Goal: Task Accomplishment & Management: Manage account settings

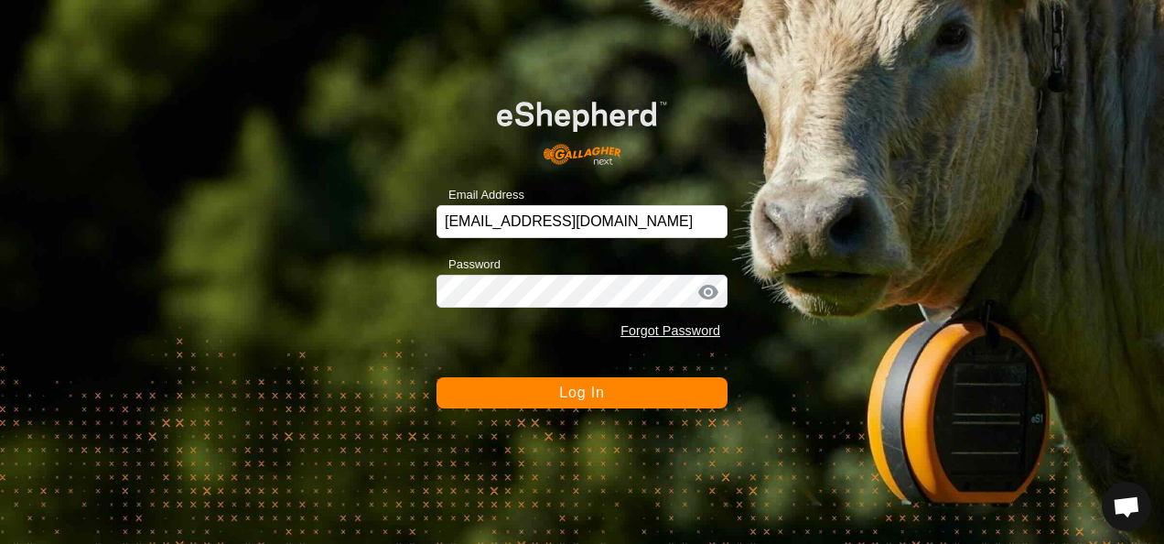
click at [658, 404] on button "Log In" at bounding box center [582, 392] width 291 height 31
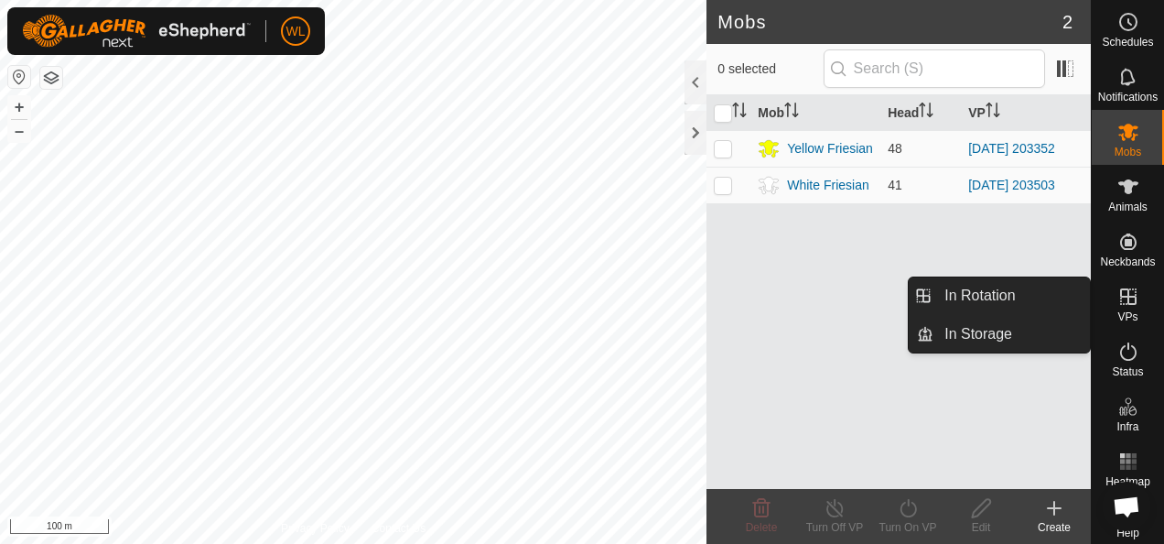
click at [1124, 298] on icon at bounding box center [1128, 297] width 22 height 22
click at [1008, 293] on link "In Rotation" at bounding box center [1011, 295] width 156 height 37
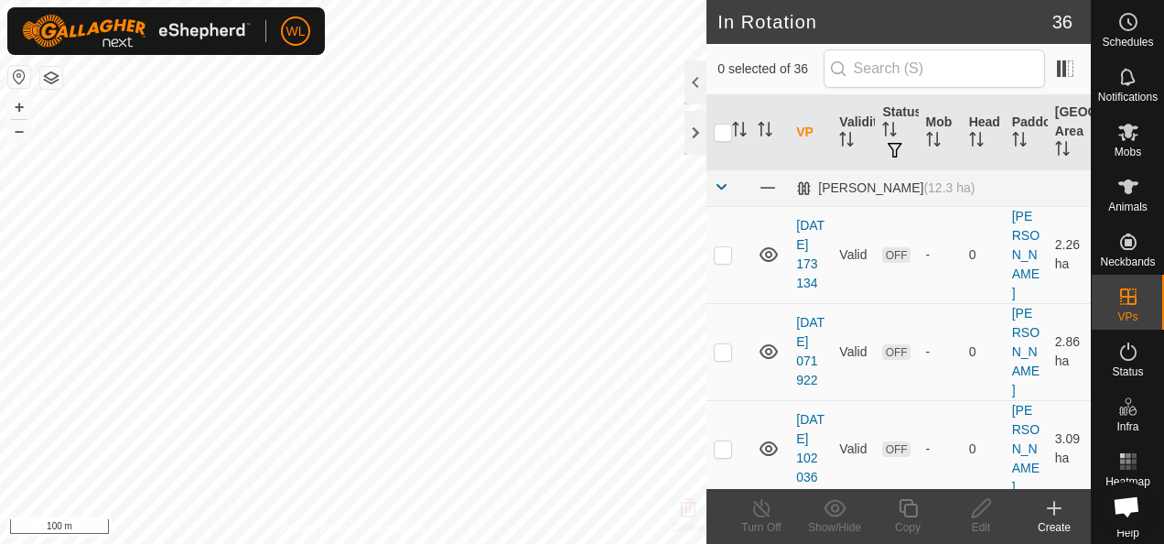
click at [1048, 514] on icon at bounding box center [1054, 508] width 22 height 22
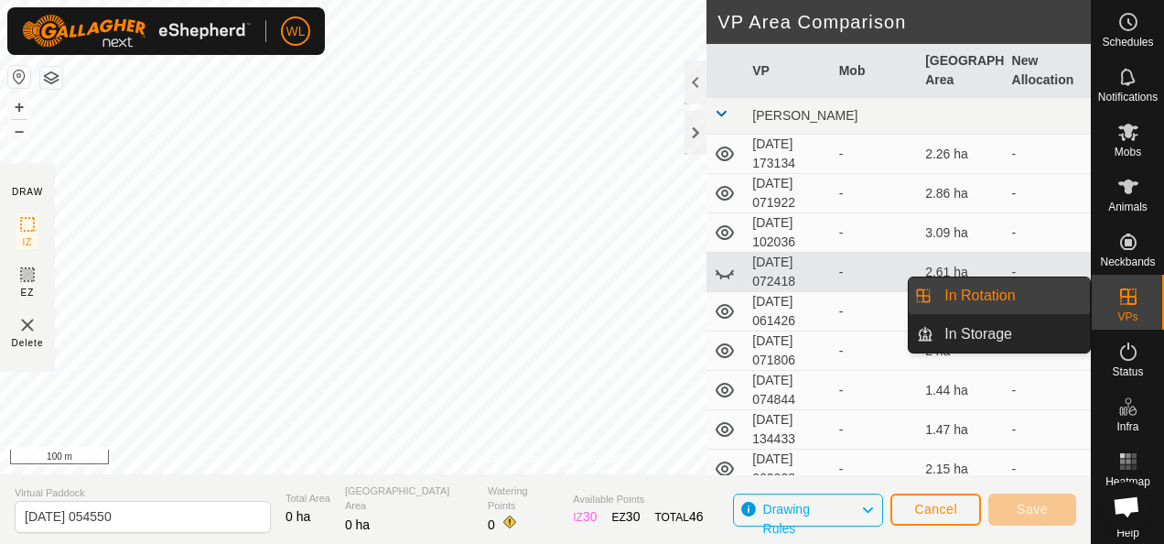
click at [1049, 279] on link "In Rotation" at bounding box center [1011, 295] width 156 height 37
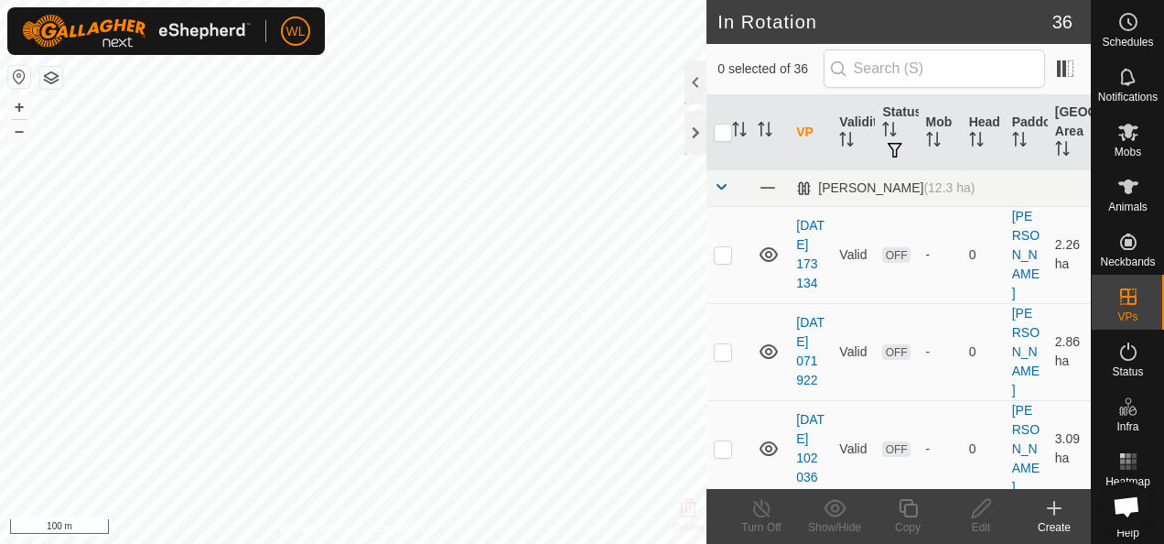
click at [1062, 507] on icon at bounding box center [1054, 508] width 22 height 22
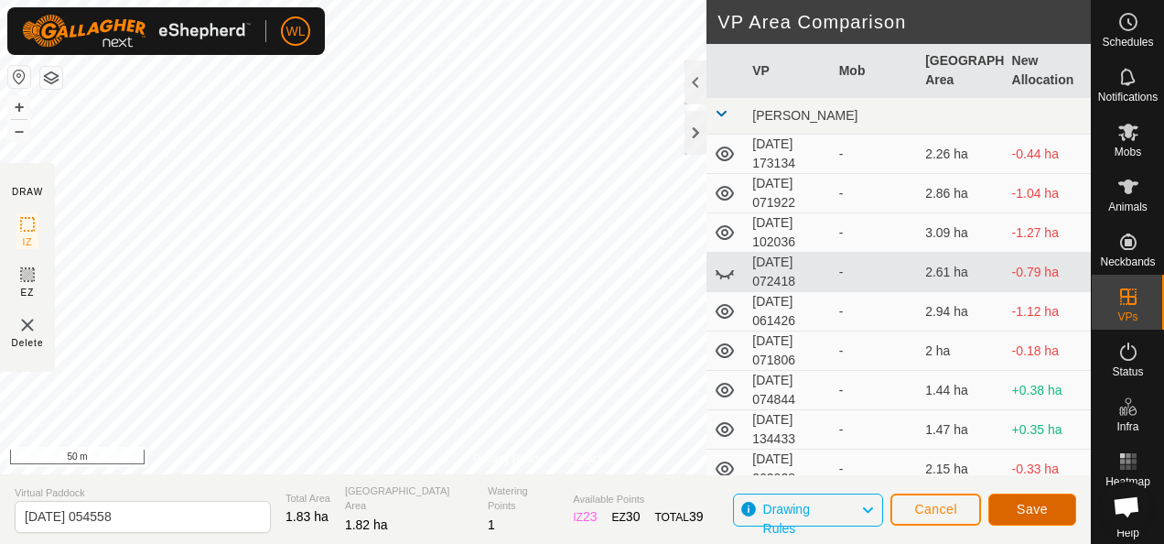
click at [1045, 503] on span "Save" at bounding box center [1032, 508] width 31 height 15
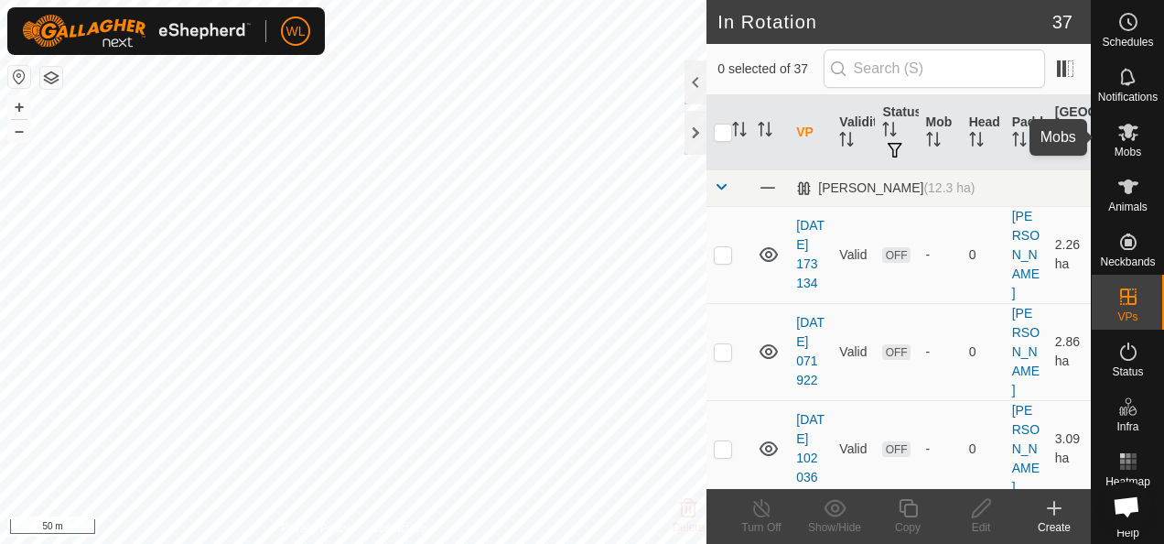
click at [1112, 134] on es-mob-svg-icon at bounding box center [1128, 131] width 33 height 29
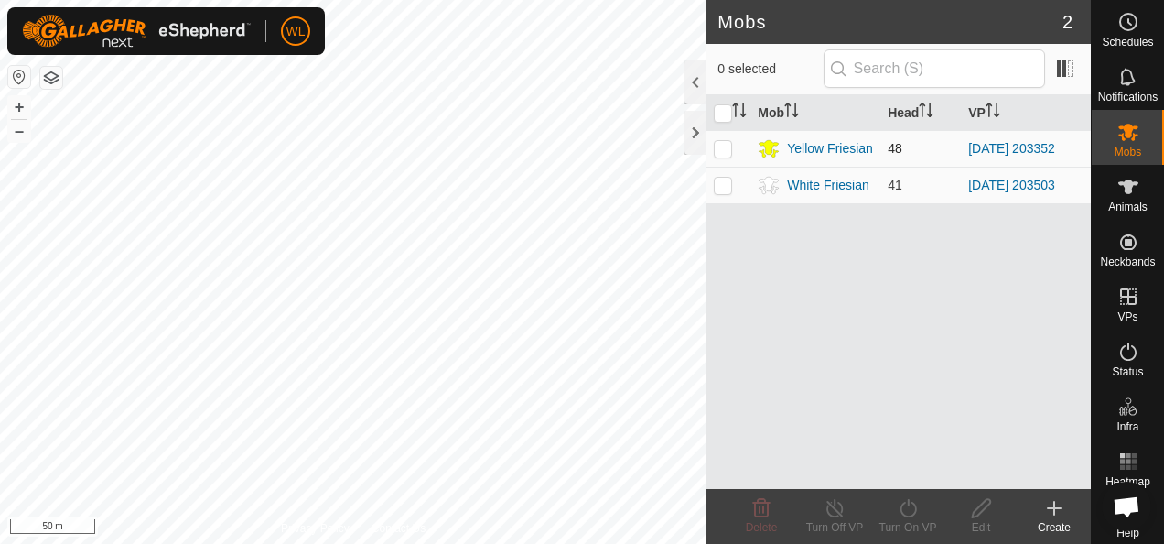
click at [727, 151] on p-checkbox at bounding box center [723, 148] width 18 height 15
checkbox input "true"
click at [902, 514] on icon at bounding box center [908, 508] width 16 height 18
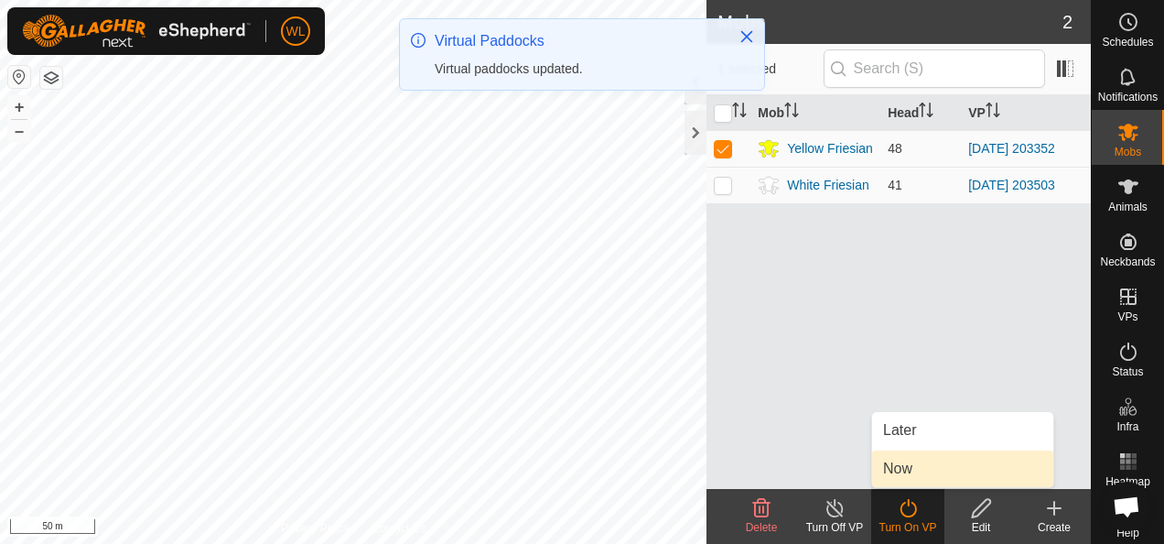
click at [910, 470] on link "Now" at bounding box center [962, 468] width 181 height 37
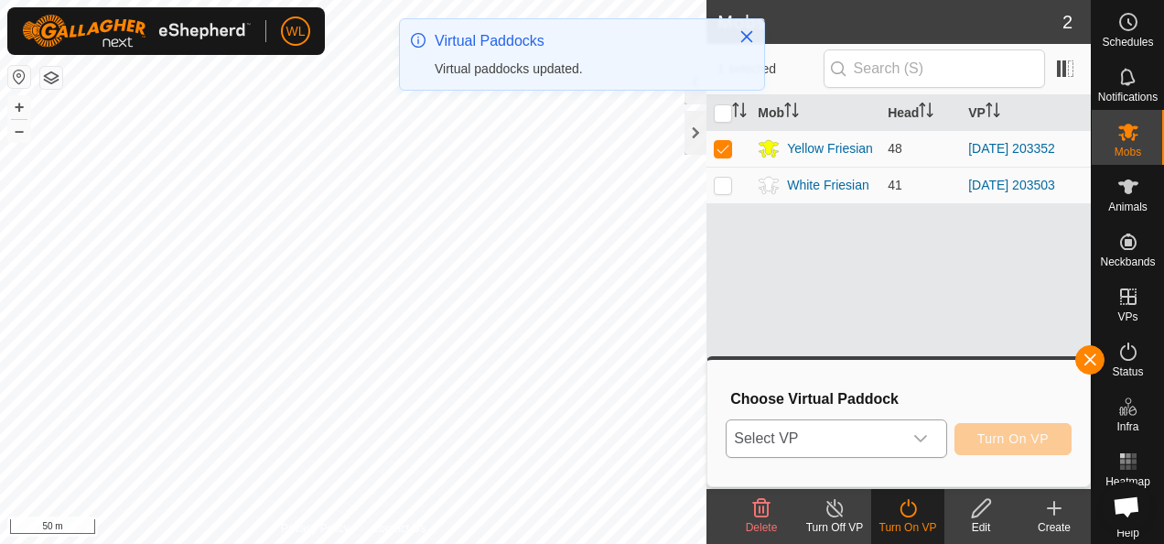
click at [897, 452] on span "Select VP" at bounding box center [814, 438] width 175 height 37
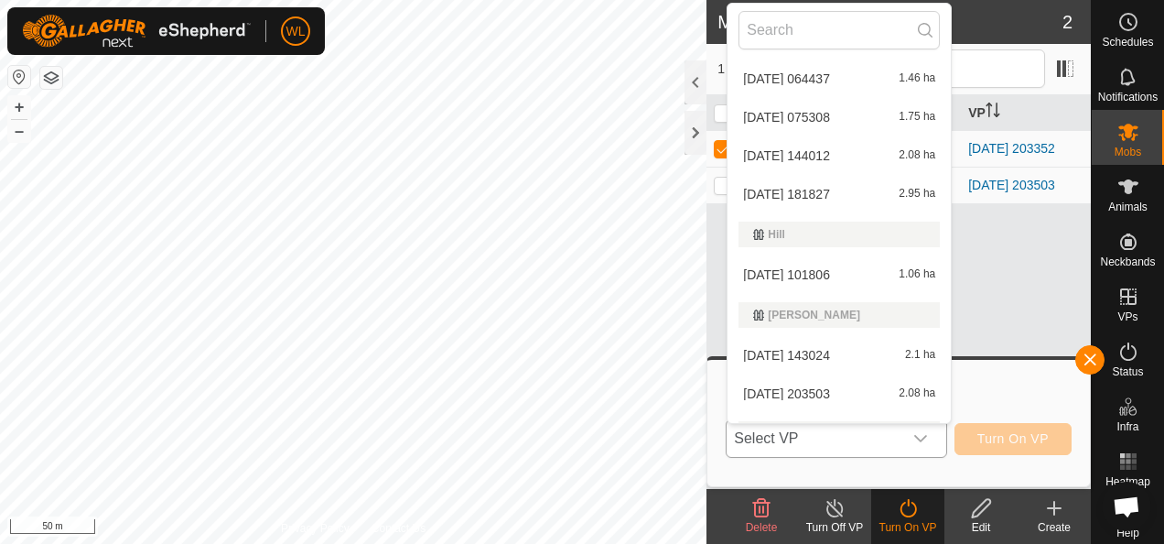
scroll to position [1223, 0]
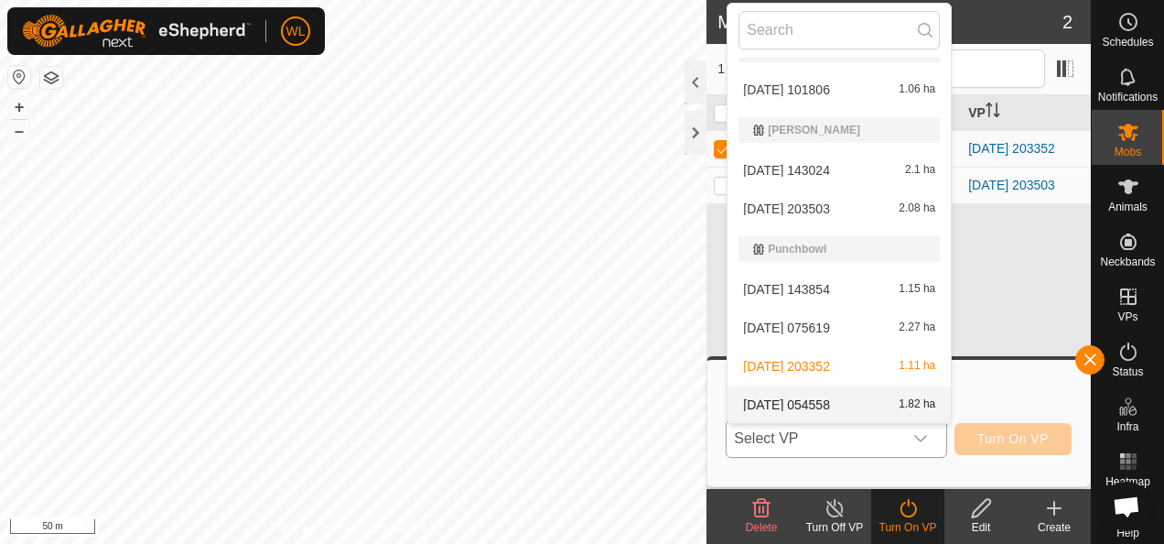
click at [858, 394] on li "[DATE] 054558 1.82 ha" at bounding box center [839, 404] width 223 height 37
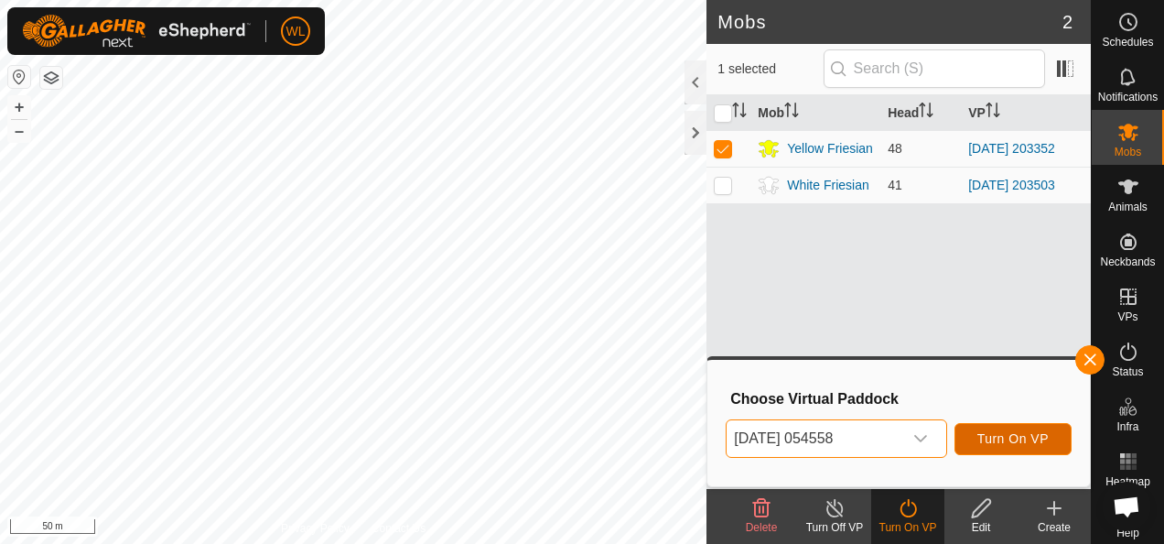
click at [1008, 437] on span "Turn On VP" at bounding box center [1012, 438] width 71 height 15
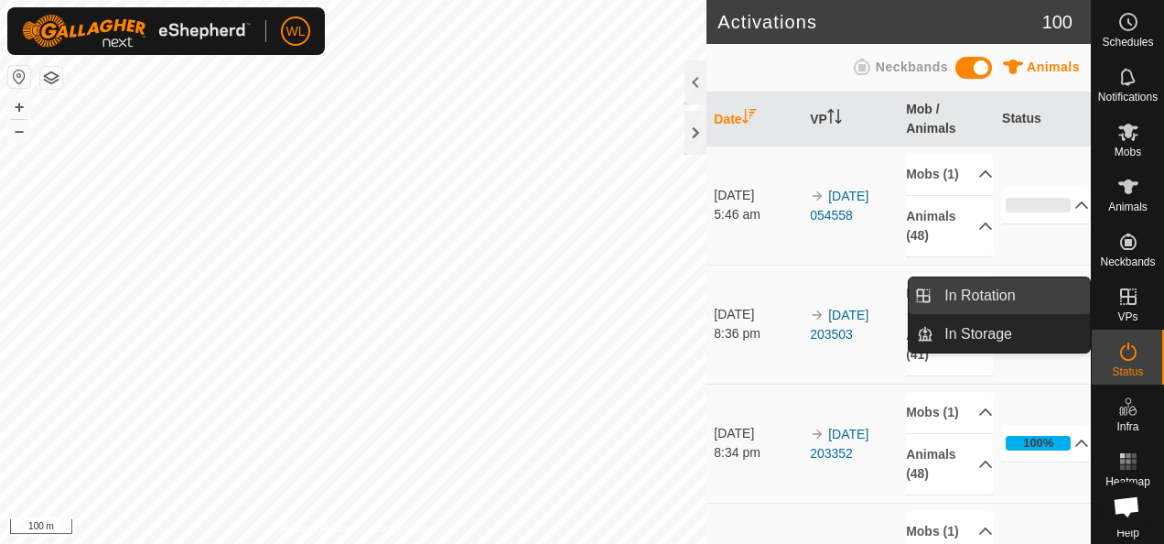
click at [1032, 296] on link "In Rotation" at bounding box center [1011, 295] width 156 height 37
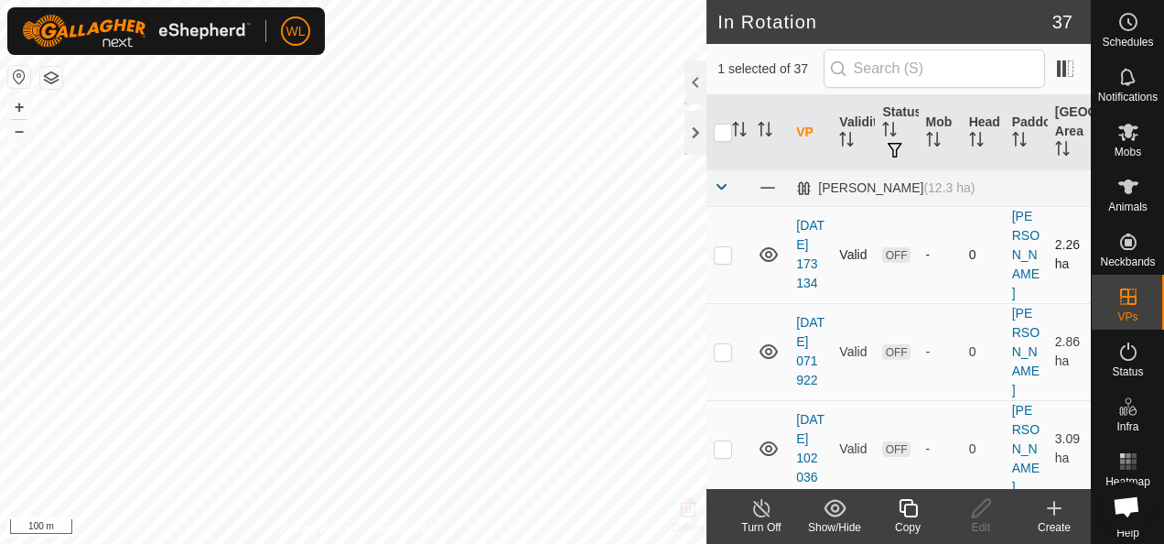
click at [728, 262] on p-checkbox at bounding box center [723, 254] width 18 height 15
checkbox input "true"
click at [724, 359] on p-checkbox at bounding box center [723, 351] width 18 height 15
checkbox input "true"
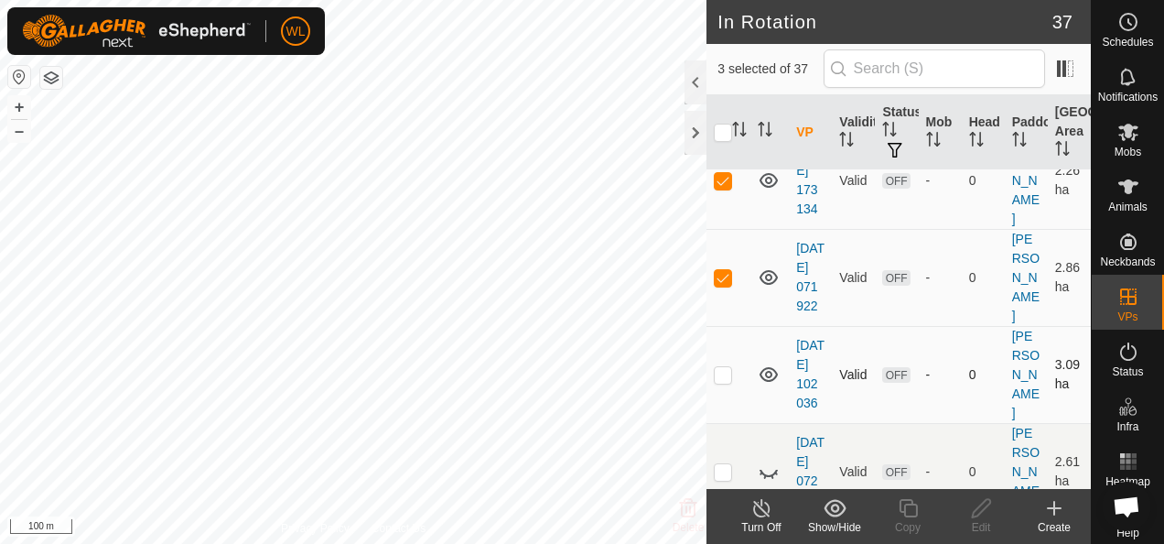
scroll to position [92, 0]
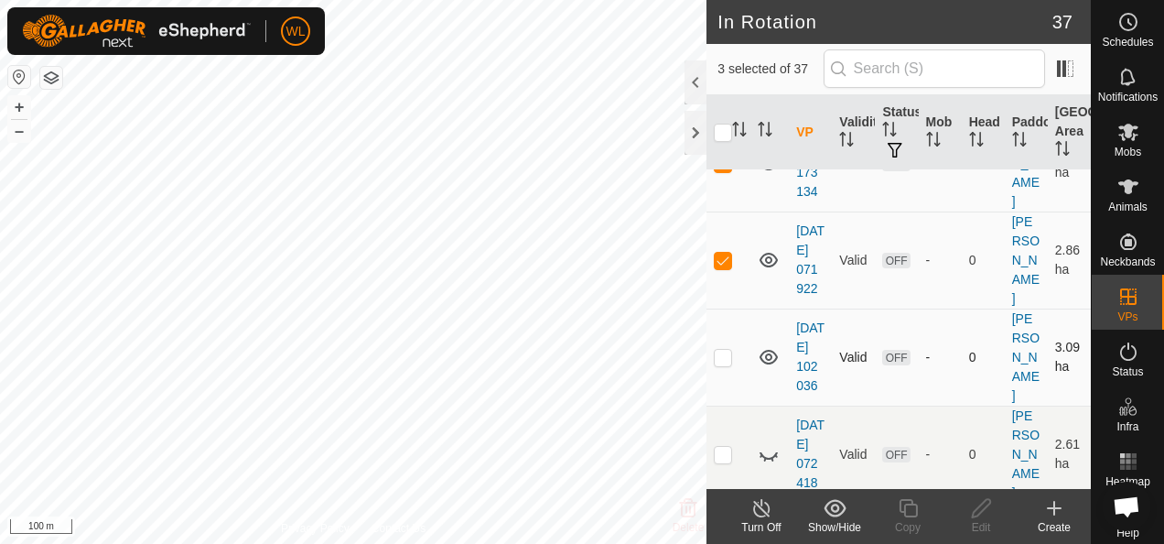
click at [720, 364] on p-checkbox at bounding box center [723, 357] width 18 height 15
checkbox input "true"
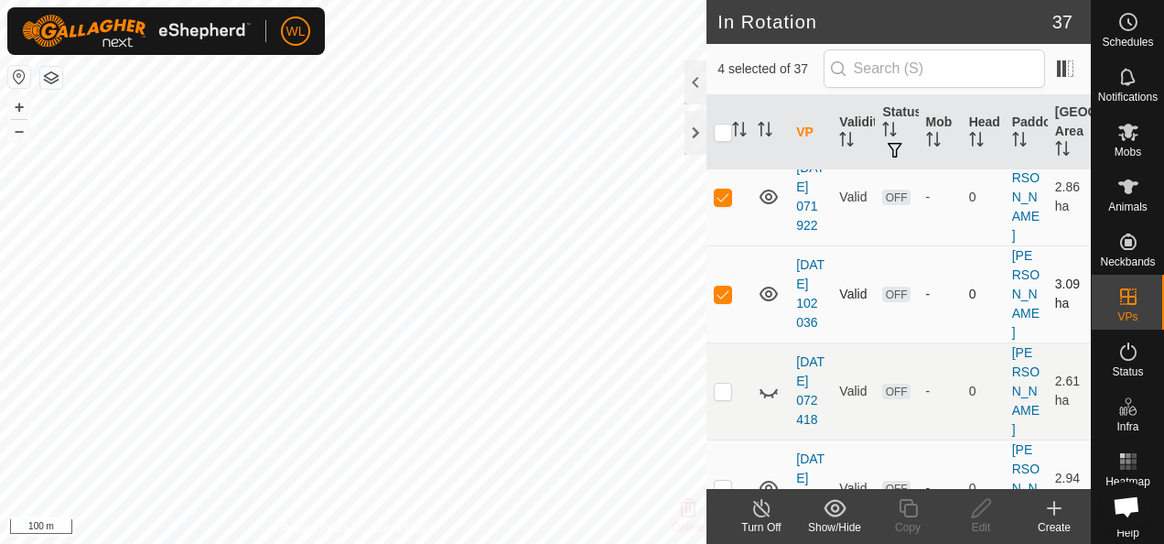
scroll to position [183, 0]
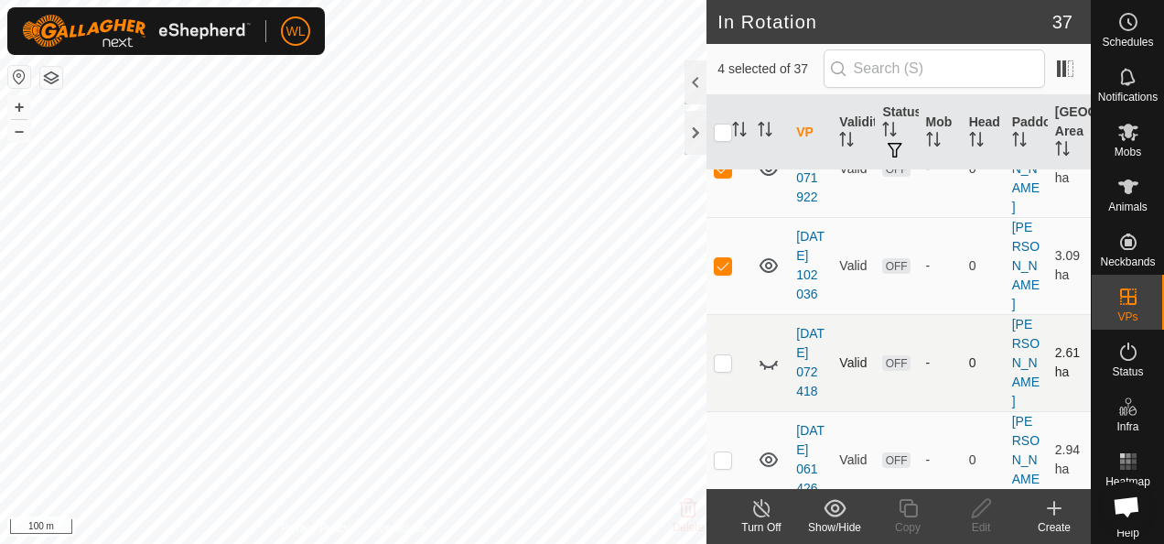
click at [725, 370] on p-checkbox at bounding box center [723, 362] width 18 height 15
checkbox input "true"
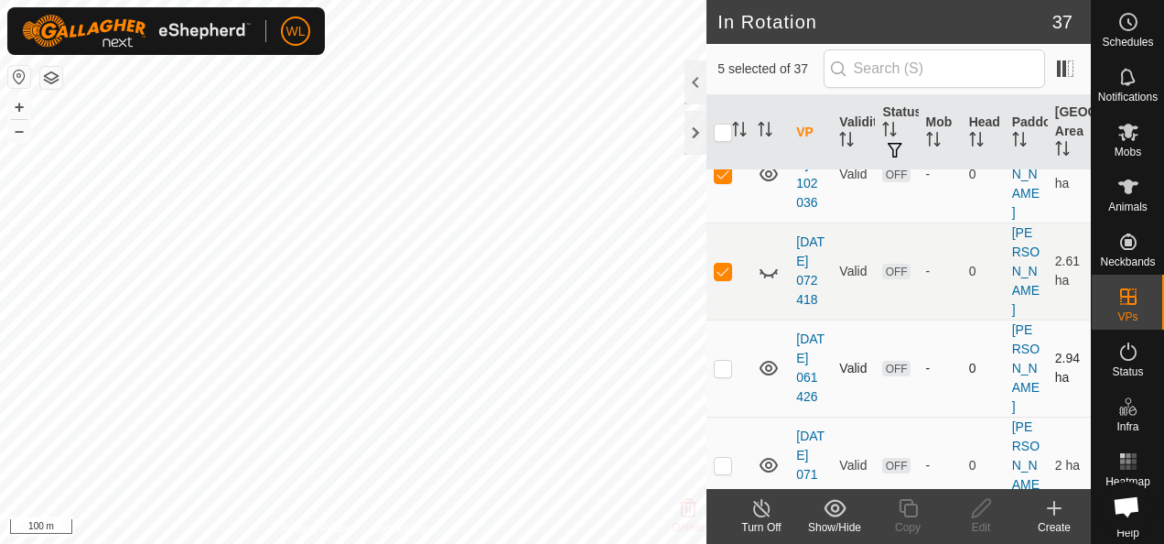
click at [719, 375] on p-checkbox at bounding box center [723, 368] width 18 height 15
click at [700, 81] on div at bounding box center [696, 82] width 22 height 44
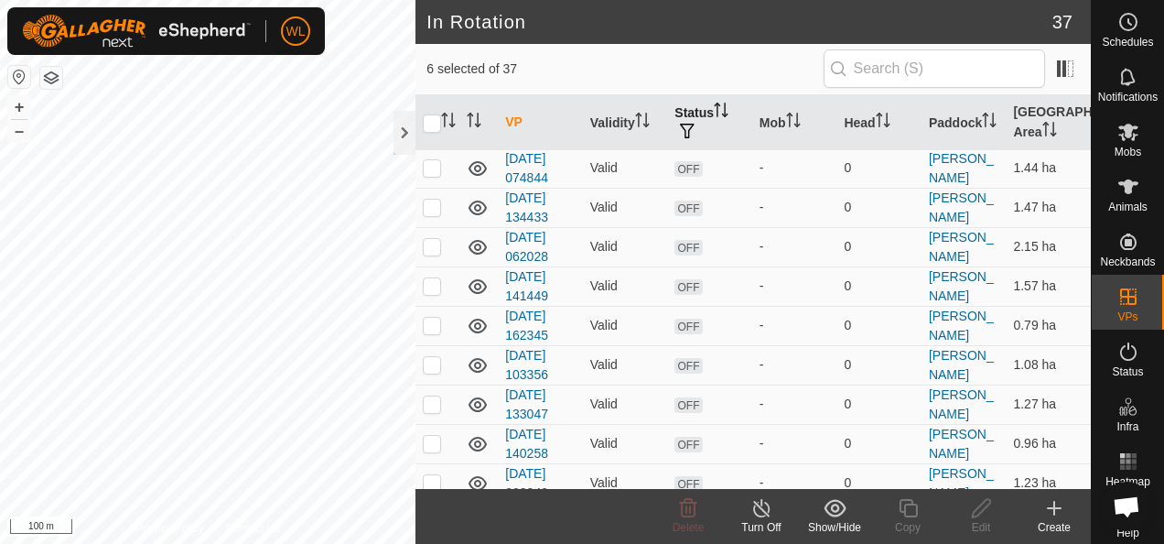
scroll to position [140, 0]
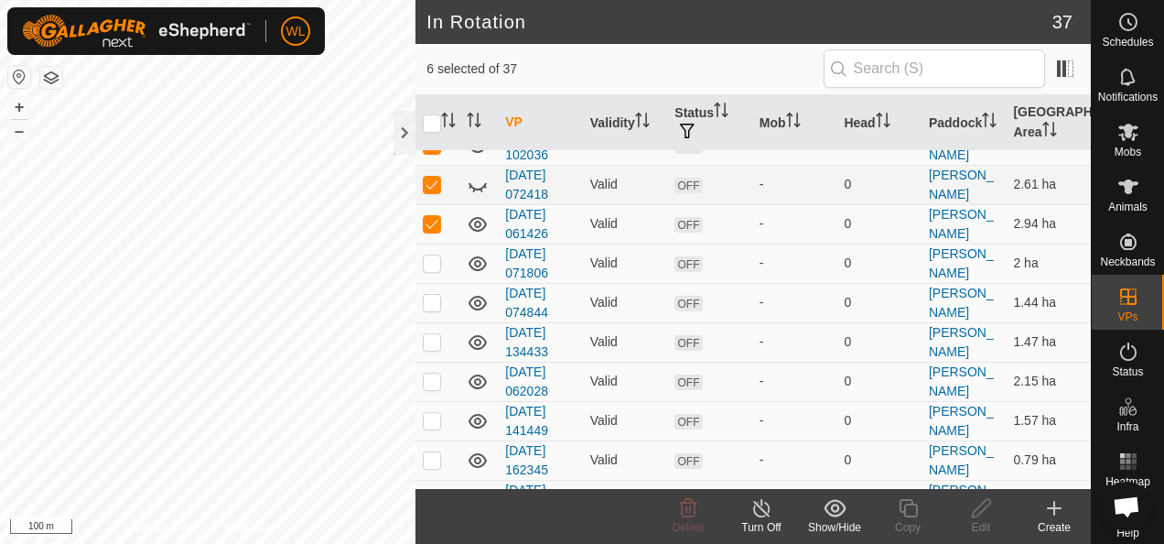
click at [827, 512] on icon at bounding box center [835, 507] width 22 height 17
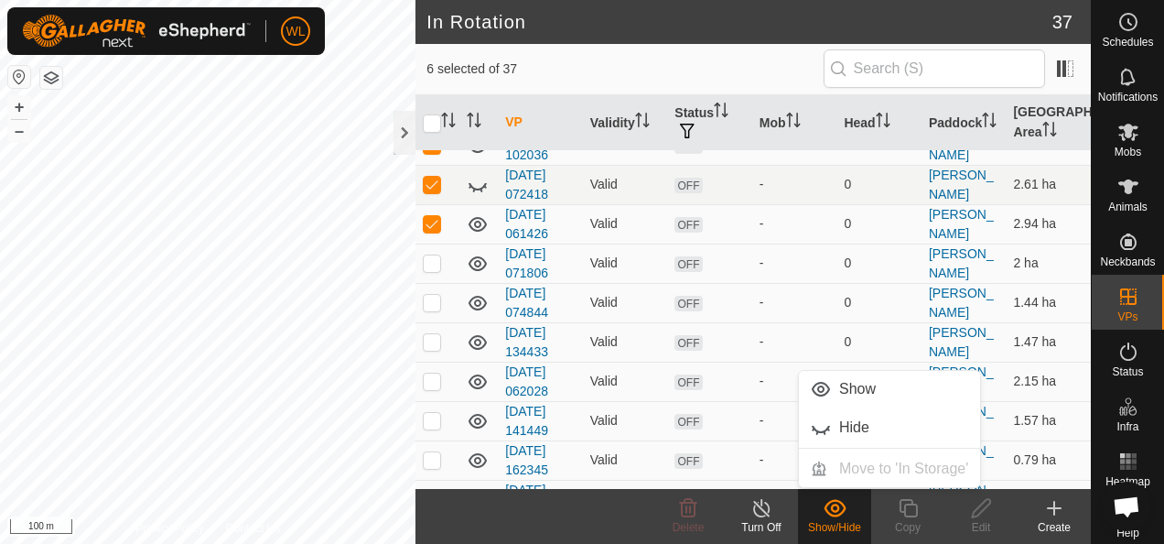
click at [827, 512] on icon at bounding box center [835, 507] width 22 height 17
click at [434, 219] on p-checkbox at bounding box center [432, 223] width 18 height 15
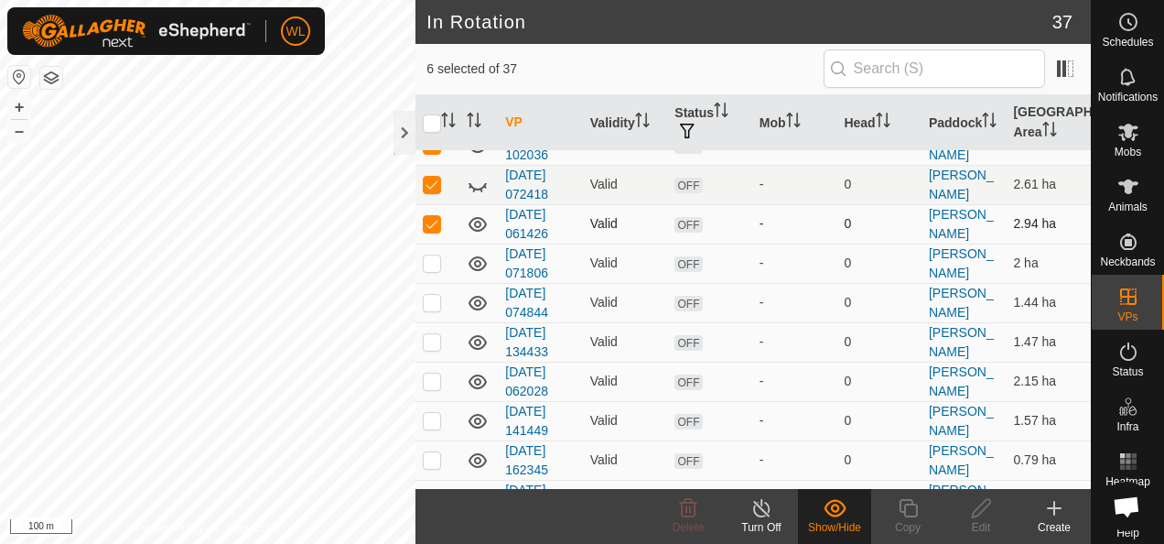
checkbox input "false"
click at [425, 185] on p-checkbox at bounding box center [432, 184] width 18 height 15
checkbox input "false"
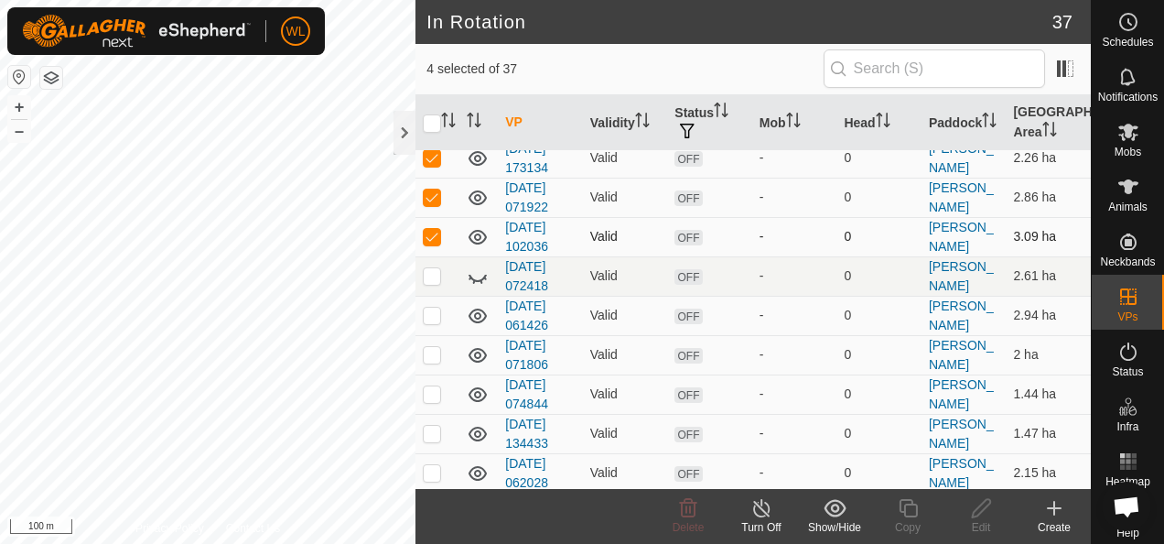
click at [432, 232] on p-checkbox at bounding box center [432, 236] width 18 height 15
checkbox input "false"
click at [436, 194] on p-checkbox at bounding box center [432, 196] width 18 height 15
checkbox input "false"
click at [428, 159] on p-checkbox at bounding box center [432, 157] width 18 height 15
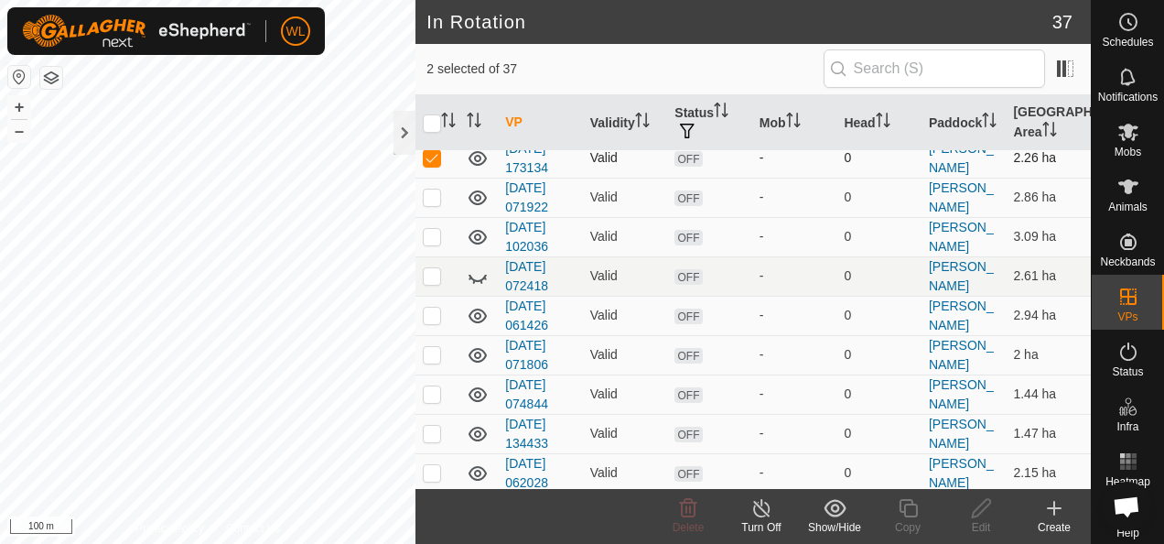
checkbox input "false"
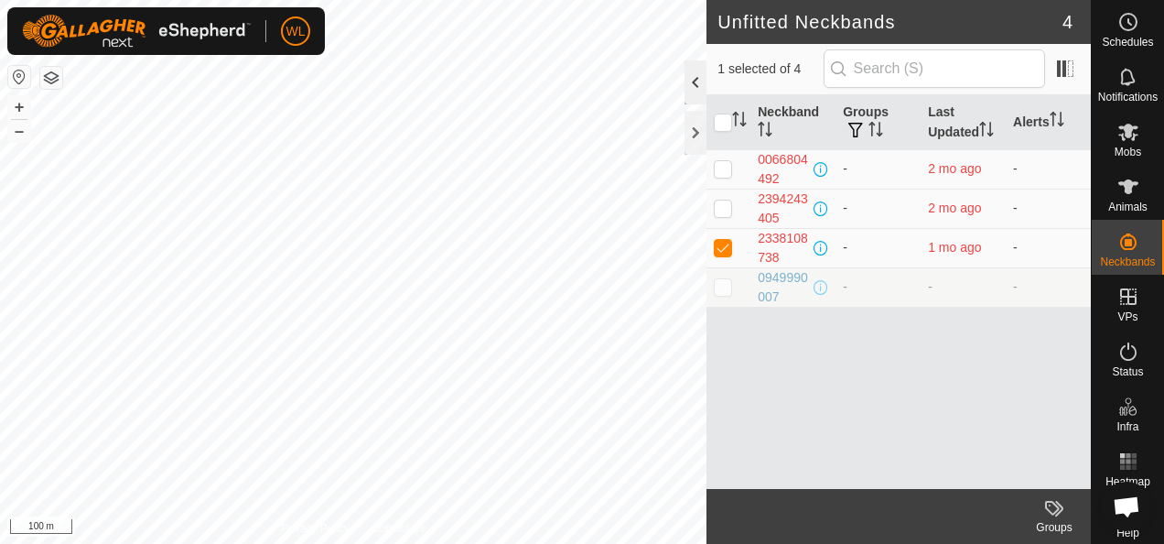
click at [690, 88] on div at bounding box center [696, 82] width 22 height 44
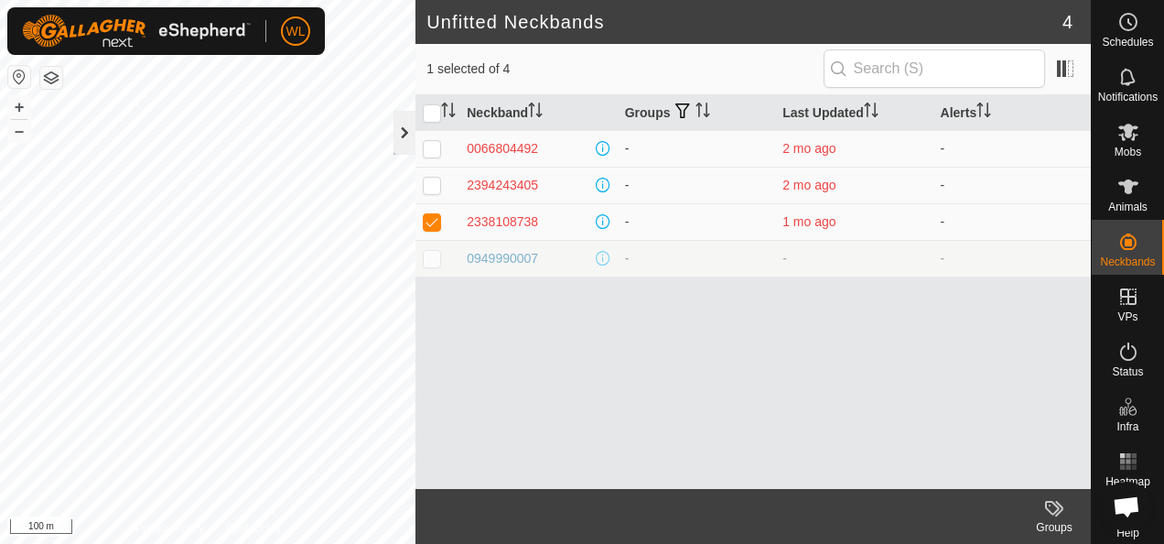
click at [404, 125] on div at bounding box center [405, 133] width 22 height 44
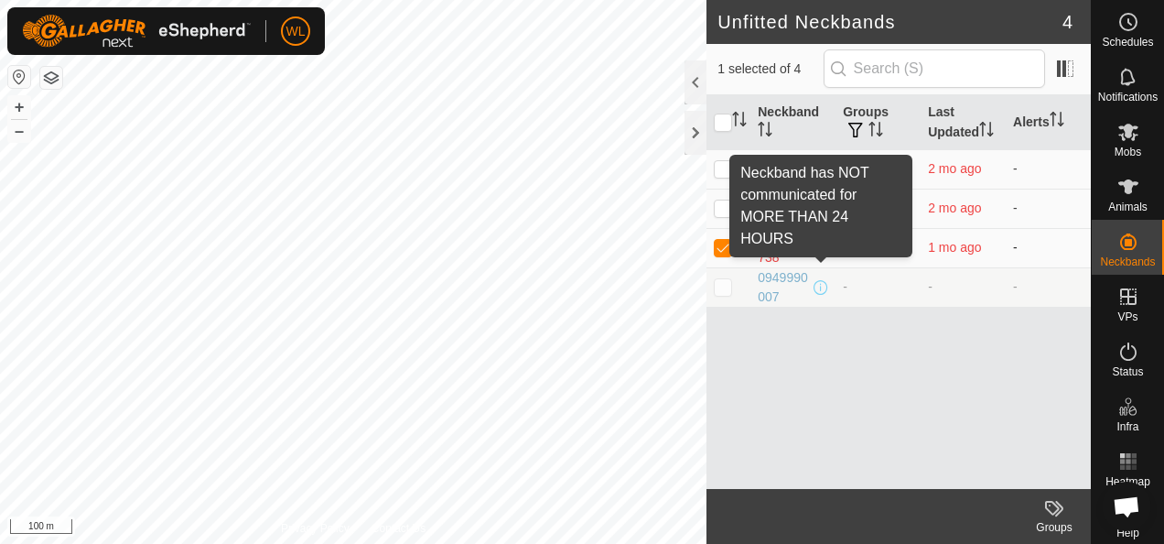
click at [820, 249] on span at bounding box center [821, 248] width 15 height 15
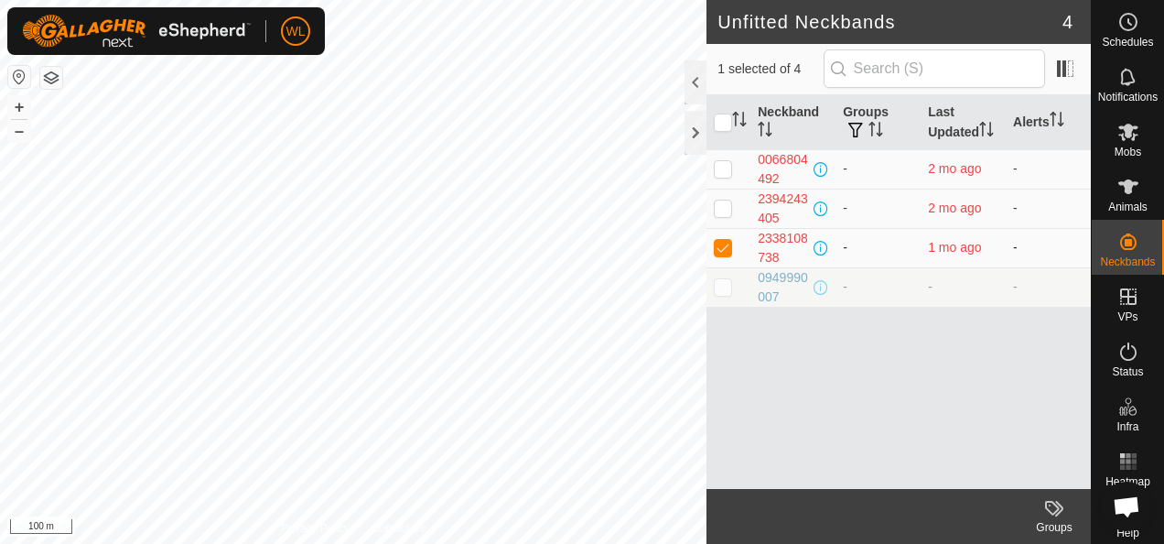
click at [722, 250] on p-checkbox at bounding box center [723, 247] width 18 height 15
checkbox input "false"
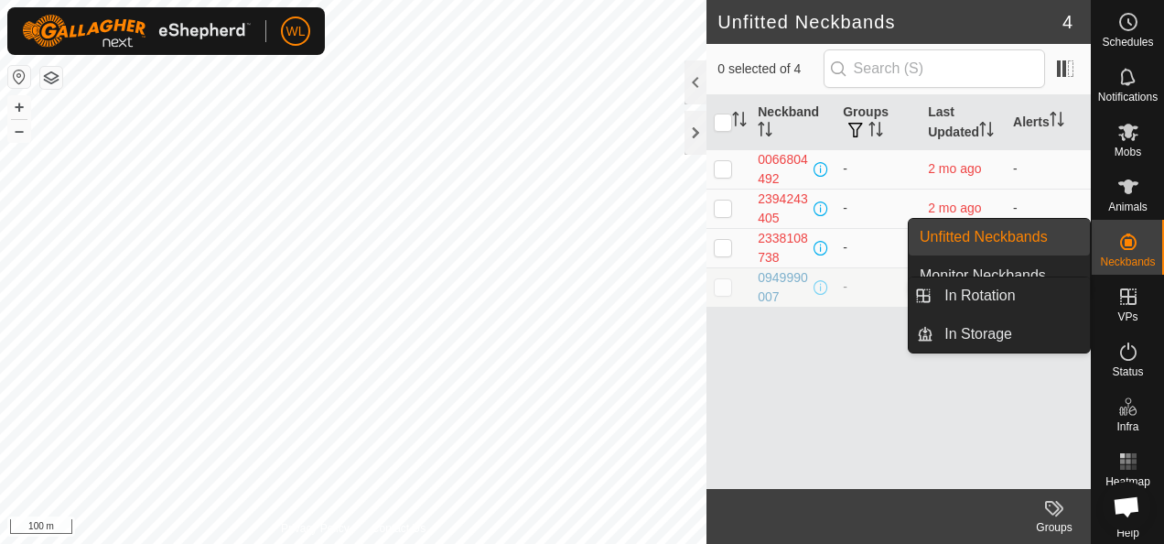
click at [1118, 293] on icon at bounding box center [1128, 297] width 22 height 22
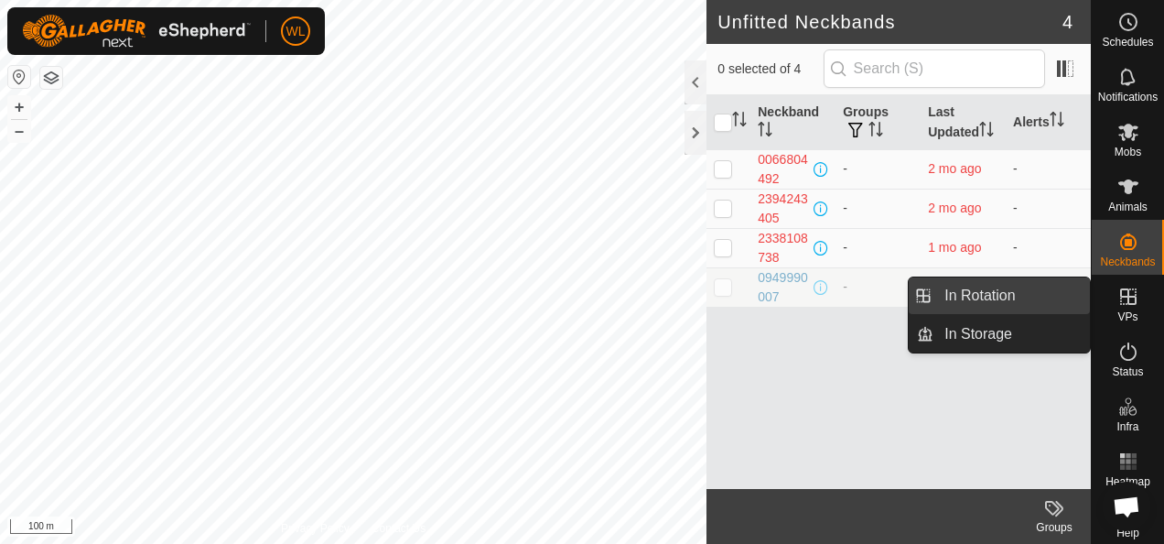
click at [967, 288] on link "In Rotation" at bounding box center [1011, 295] width 156 height 37
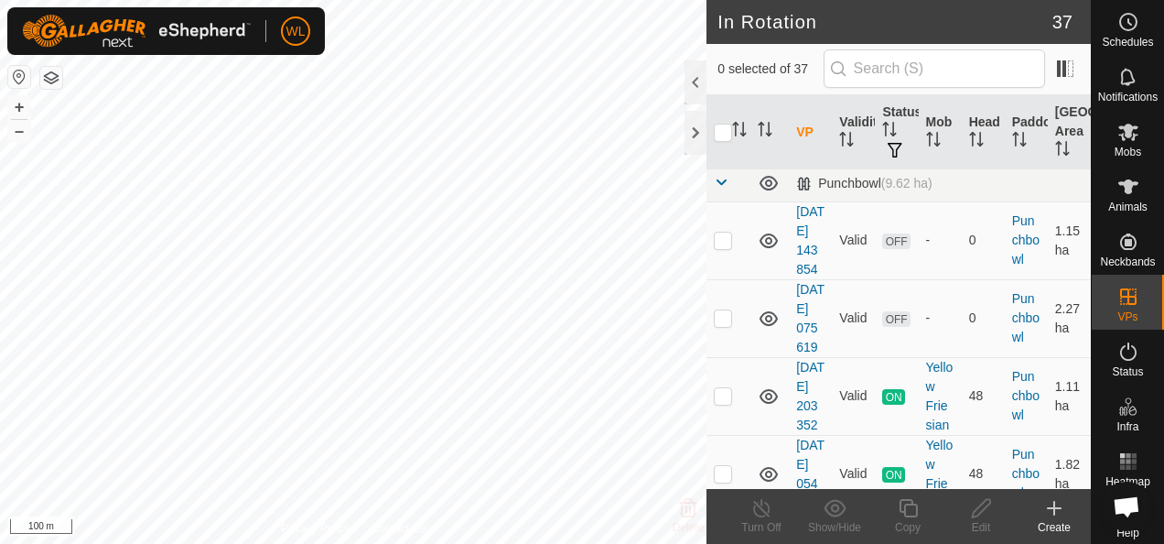
scroll to position [3295, 0]
checkbox input "true"
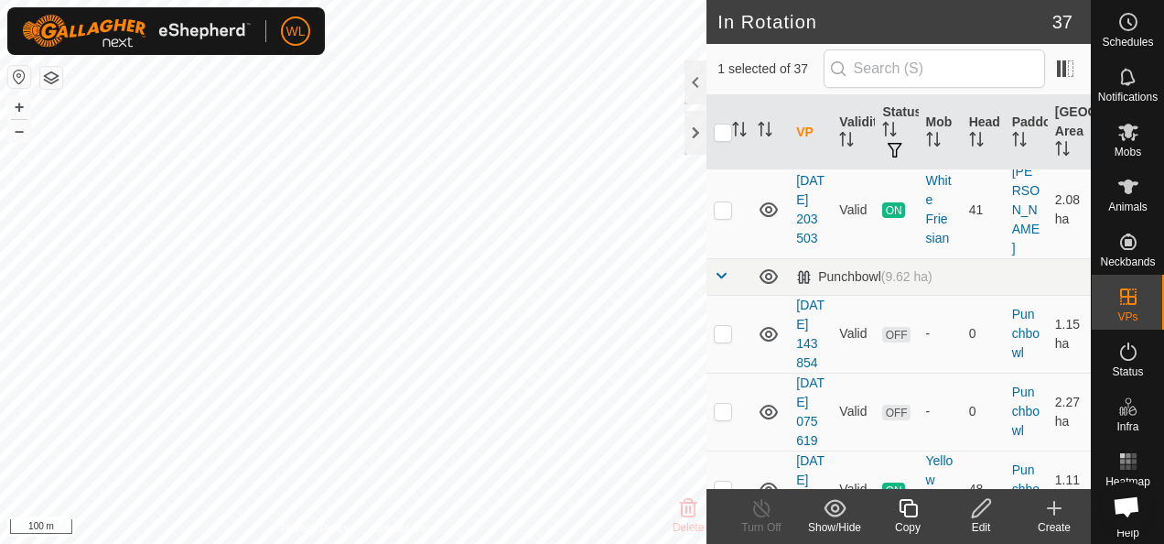
checkbox input "true"
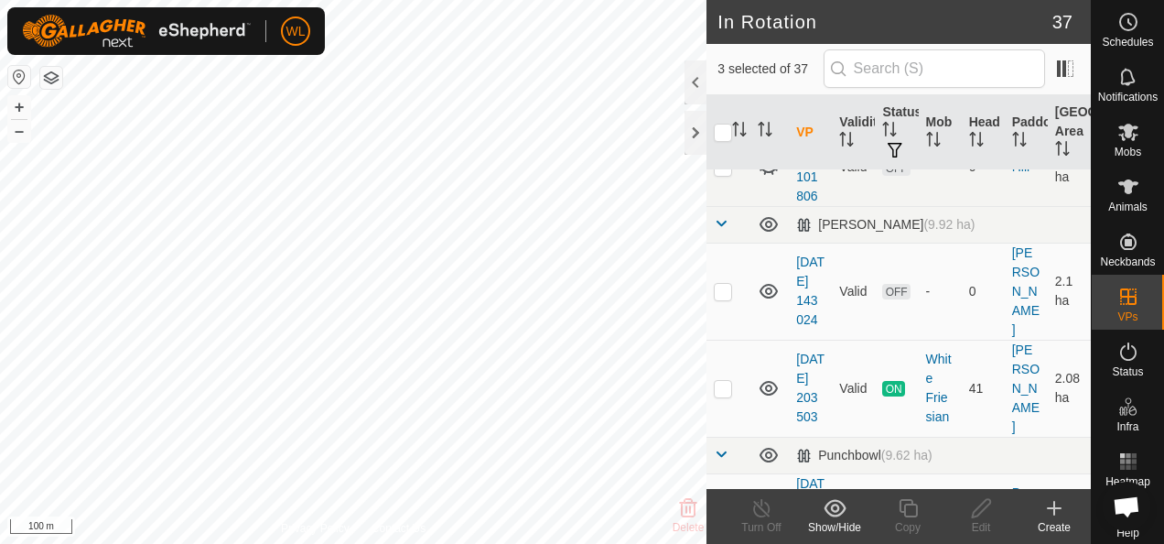
scroll to position [3020, 0]
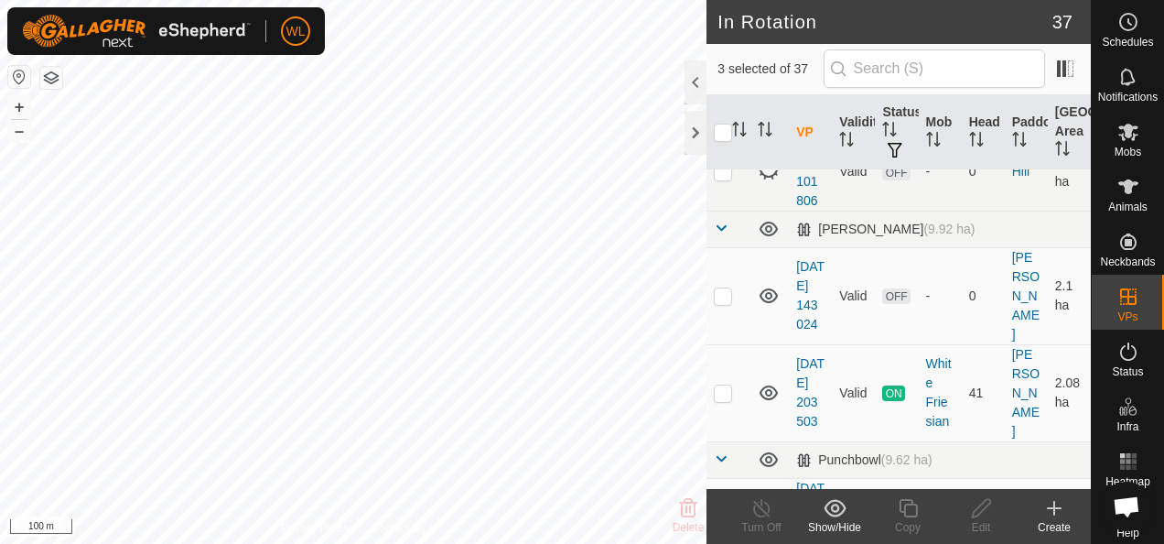
checkbox input "true"
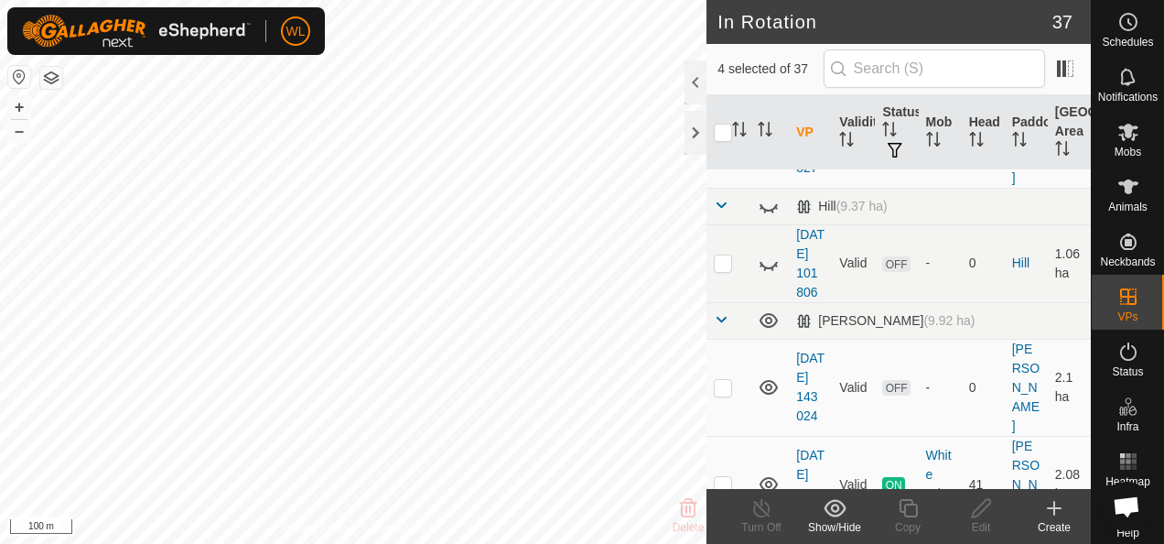
checkbox input "true"
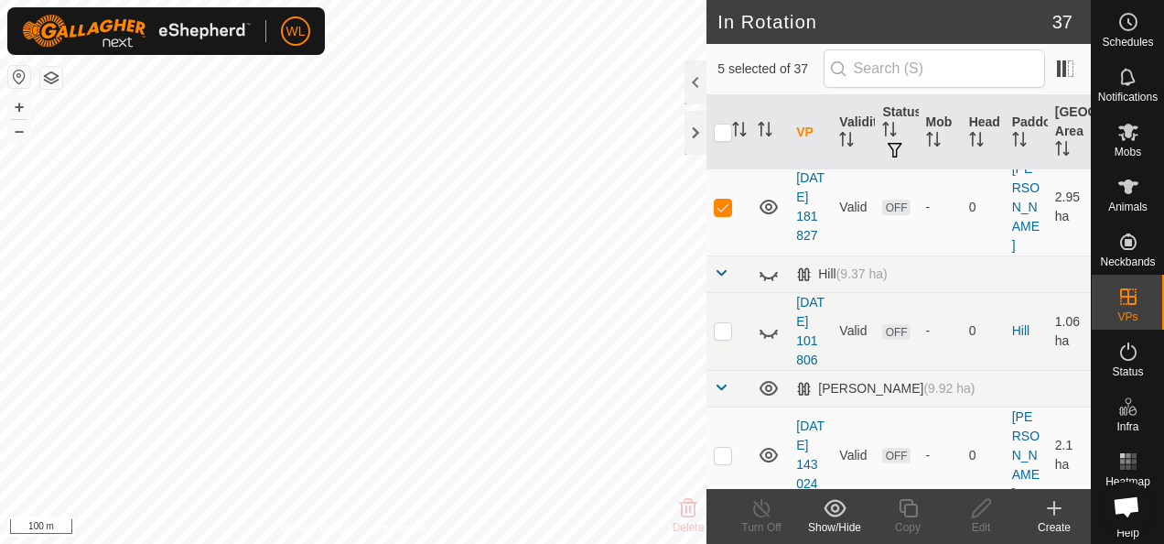
scroll to position [2837, 0]
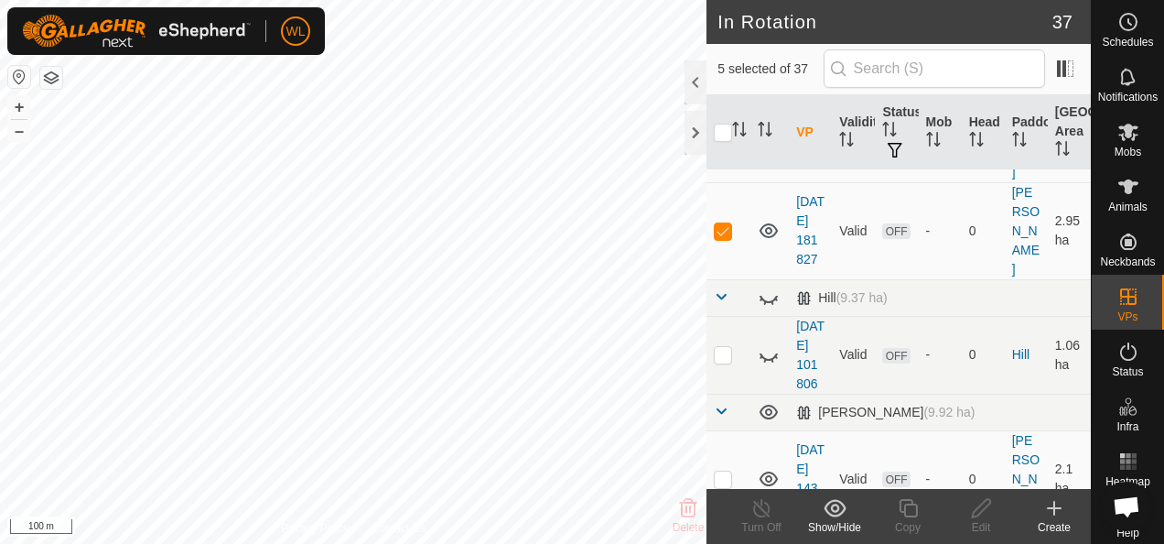
checkbox input "true"
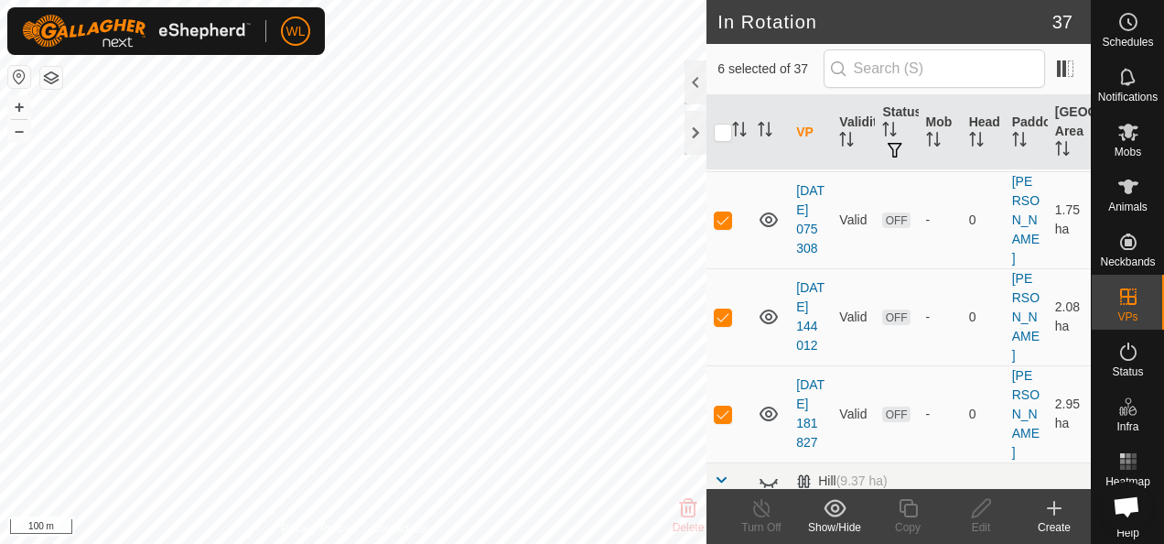
scroll to position [2562, 0]
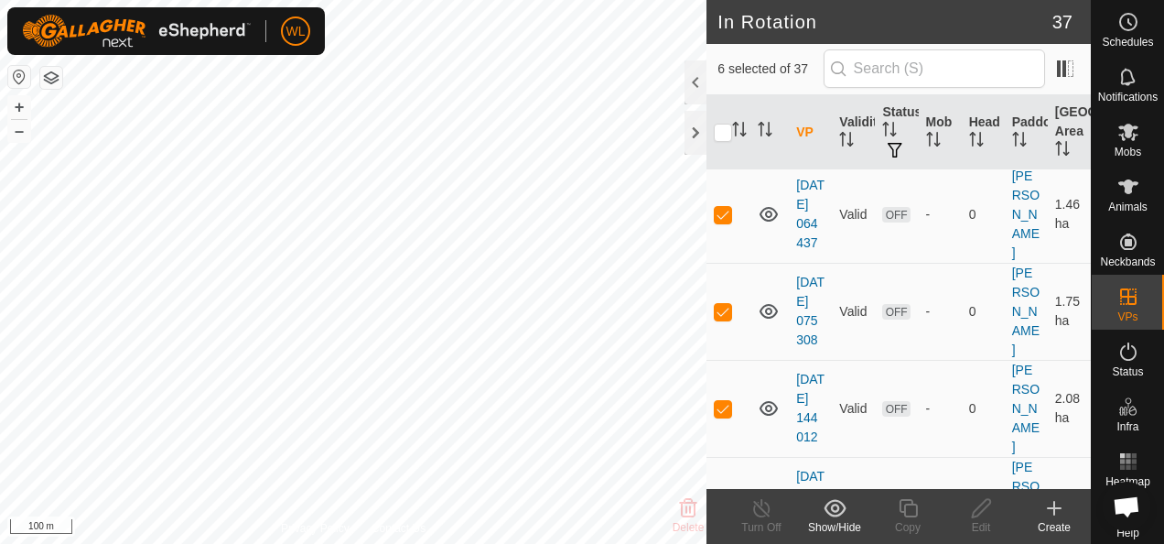
checkbox input "true"
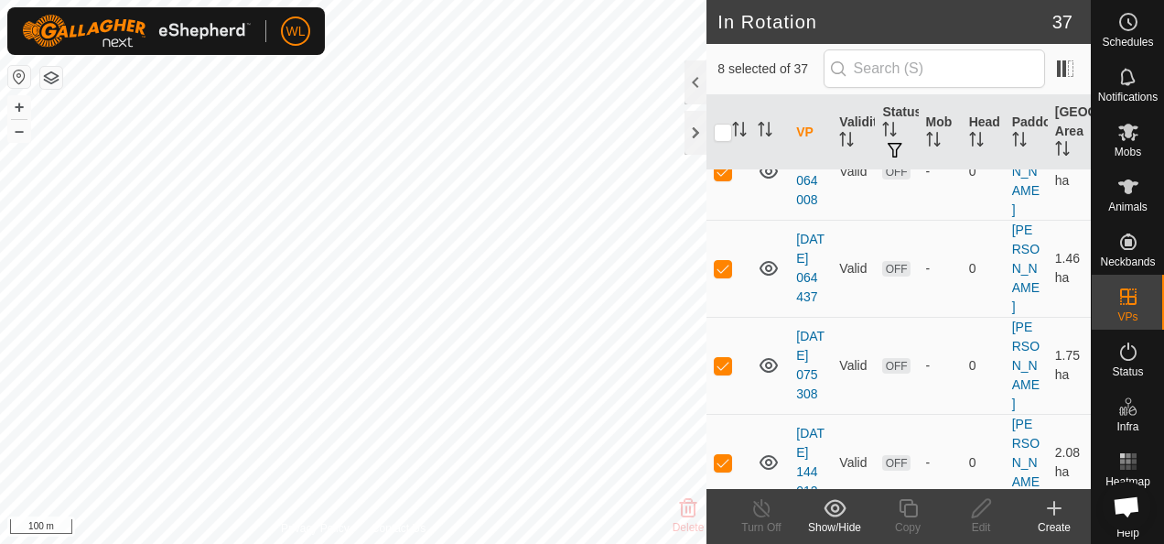
scroll to position [2471, 0]
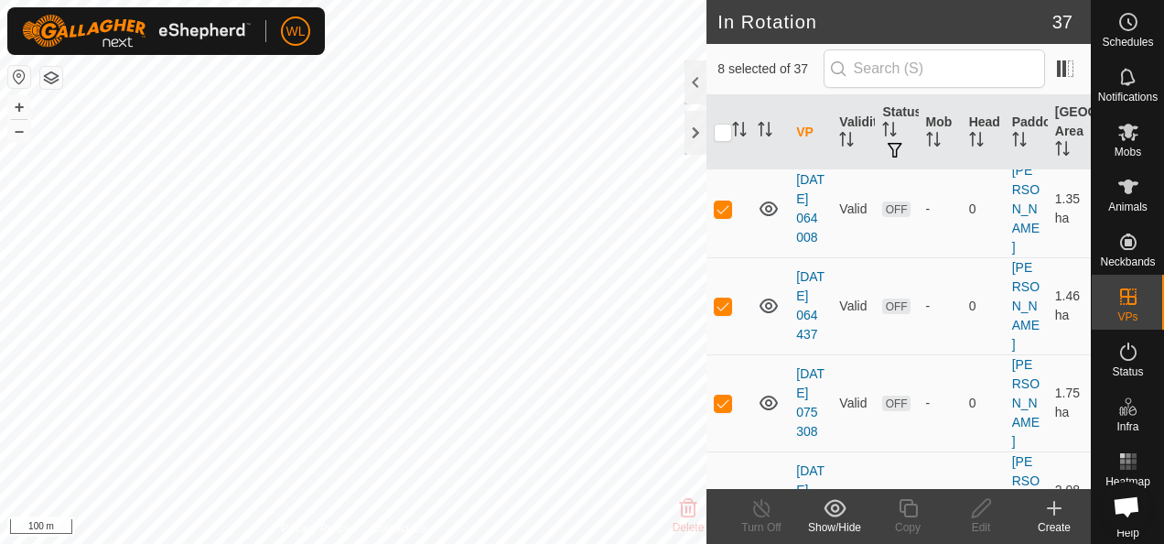
checkbox input "true"
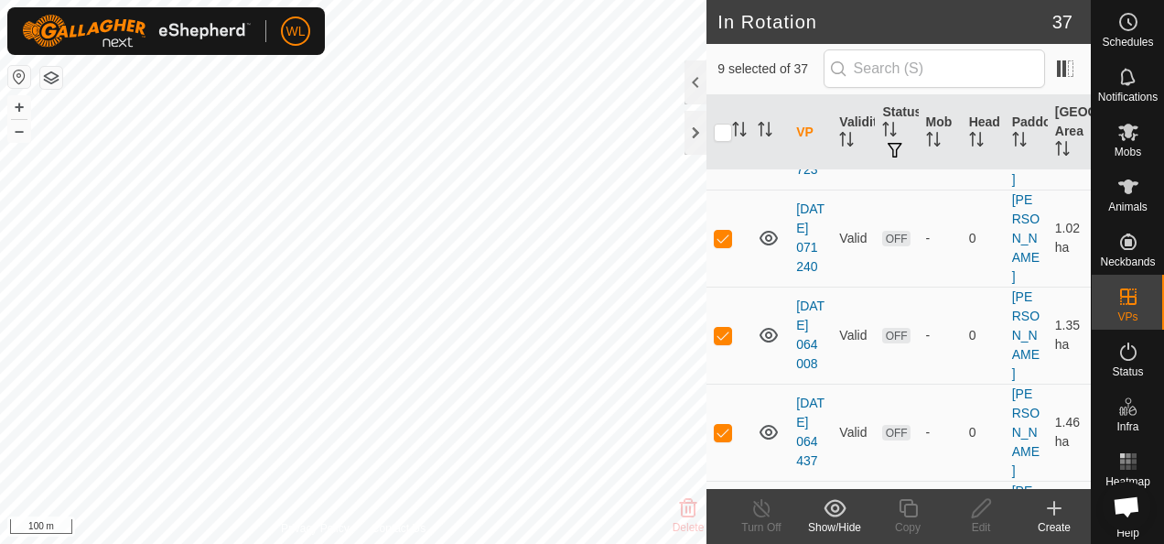
scroll to position [2288, 0]
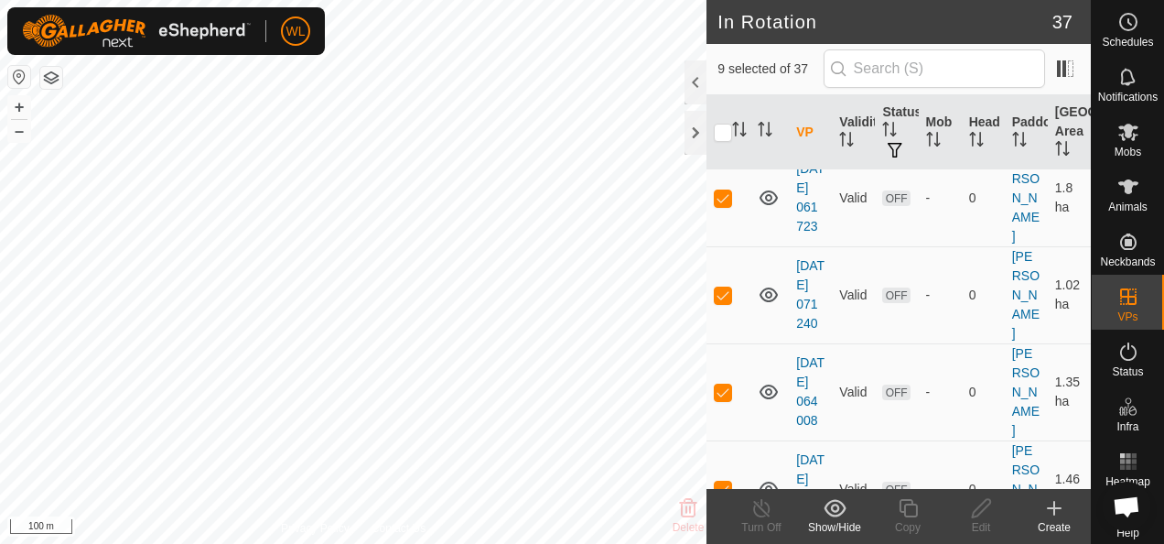
checkbox input "true"
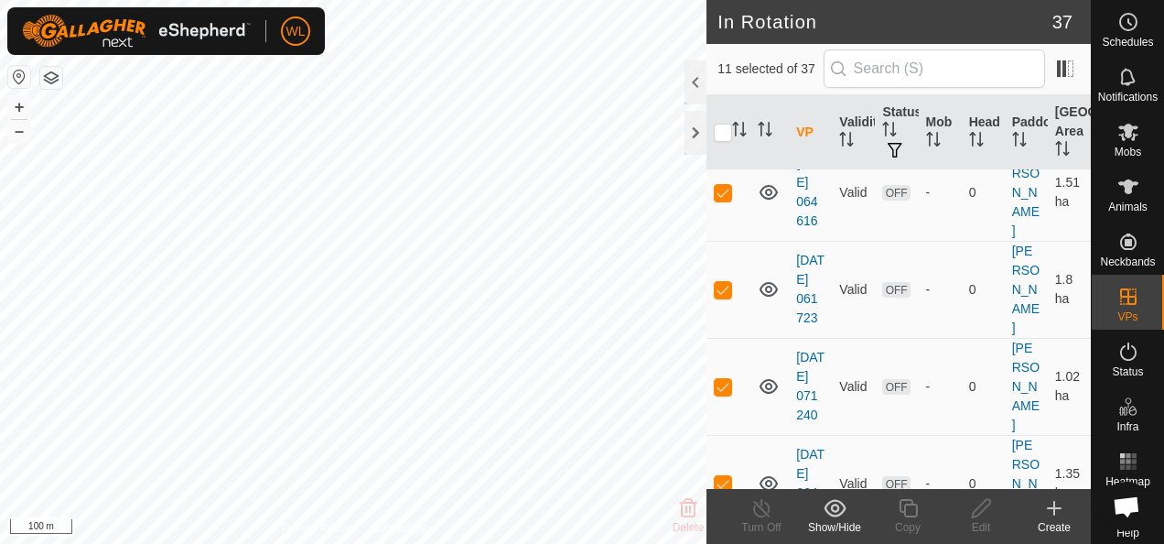
scroll to position [2105, 0]
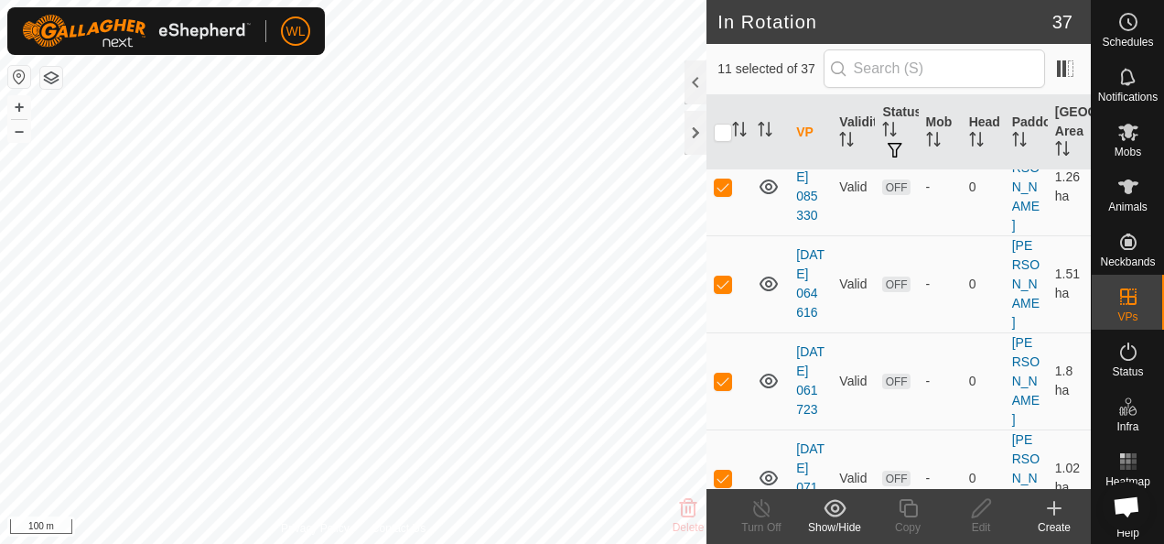
checkbox input "true"
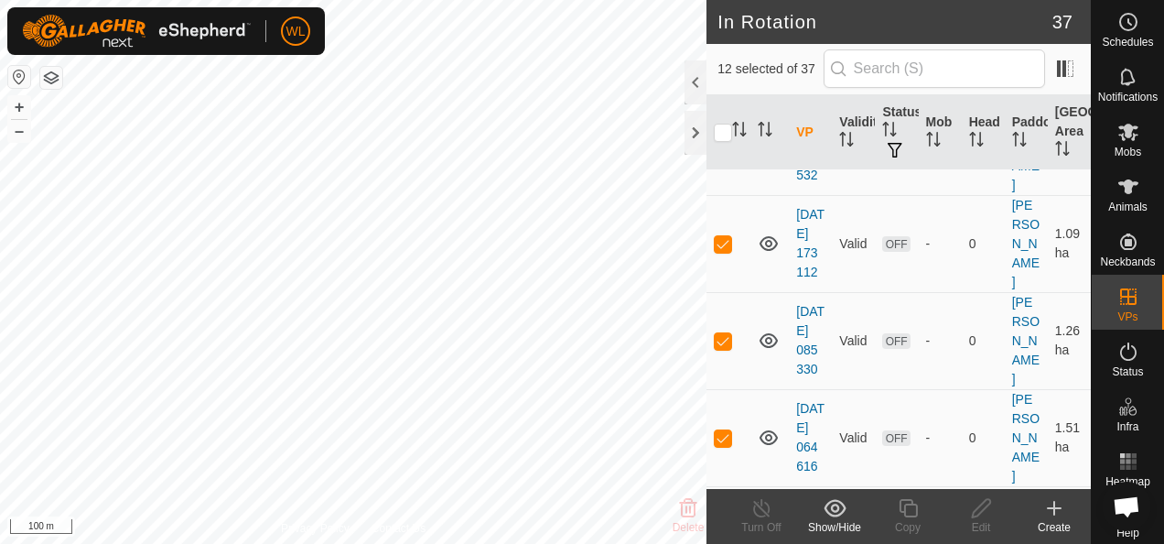
scroll to position [1922, 0]
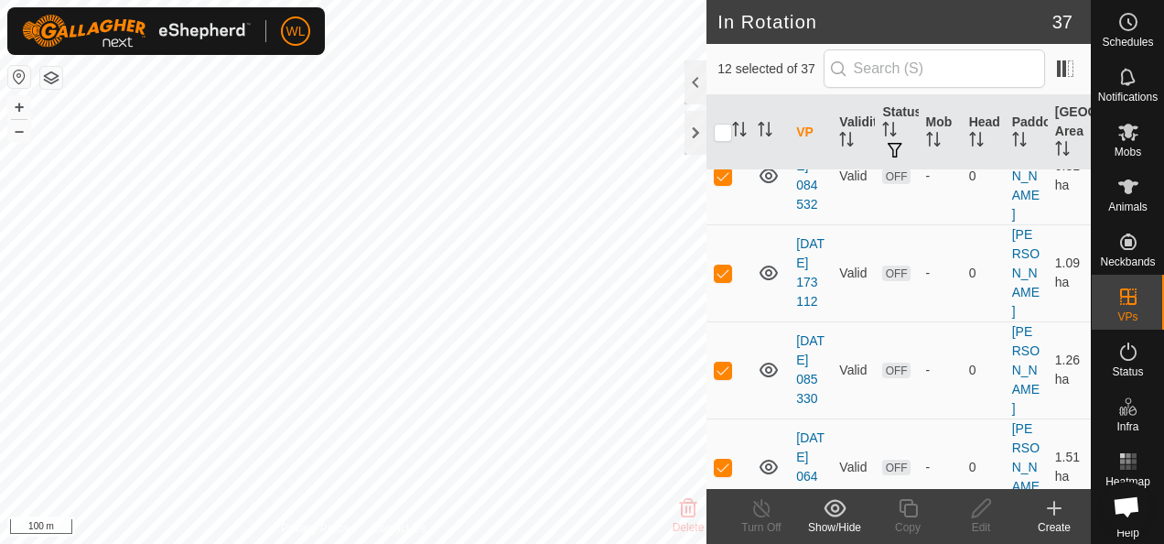
checkbox input "true"
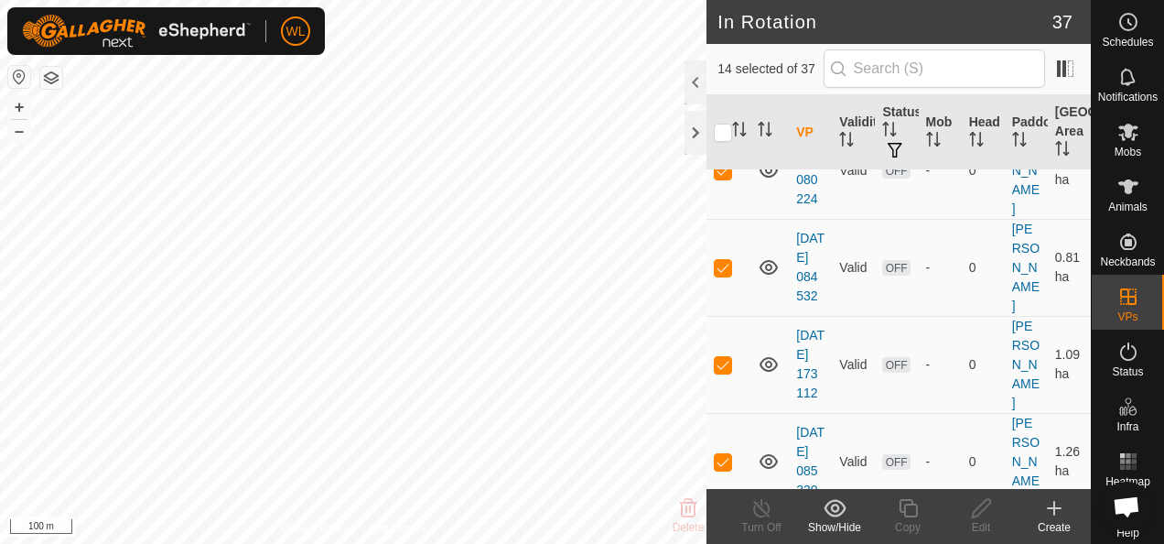
scroll to position [1739, 0]
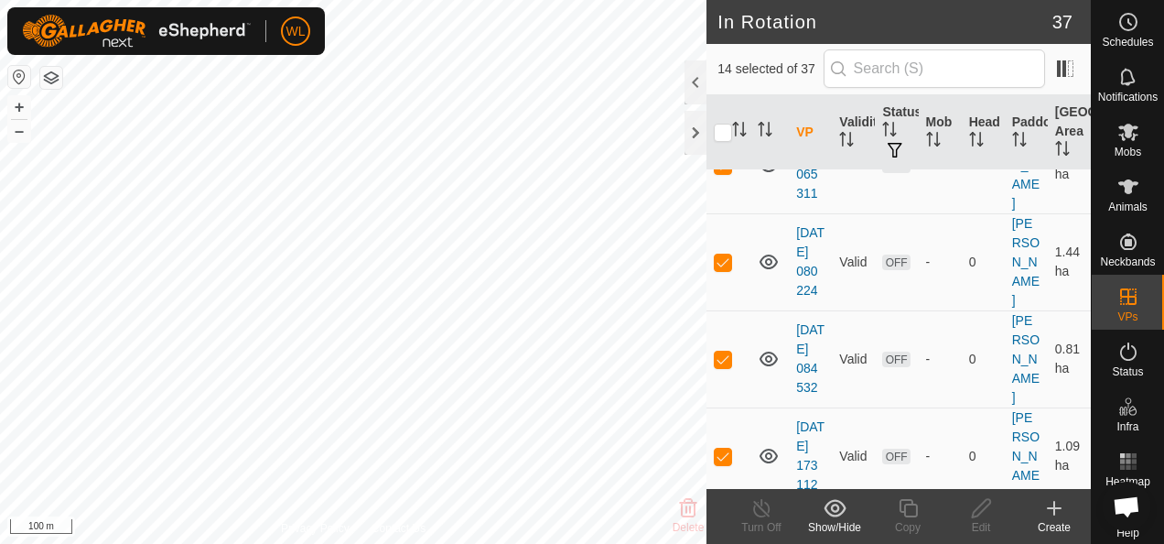
checkbox input "true"
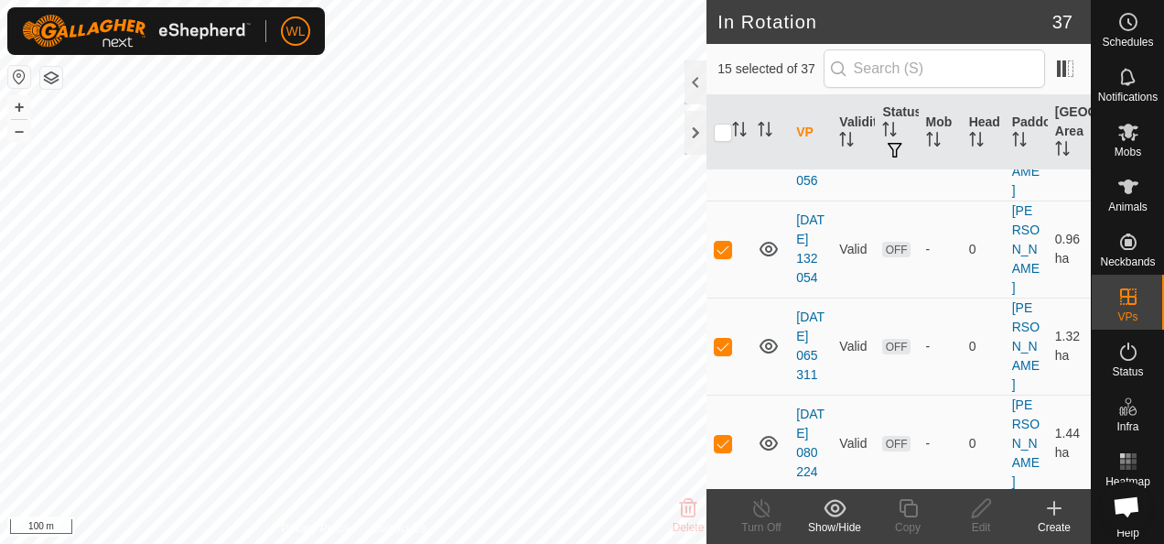
scroll to position [1556, 0]
click at [719, 64] on p-checkbox at bounding box center [723, 56] width 18 height 15
checkbox input "true"
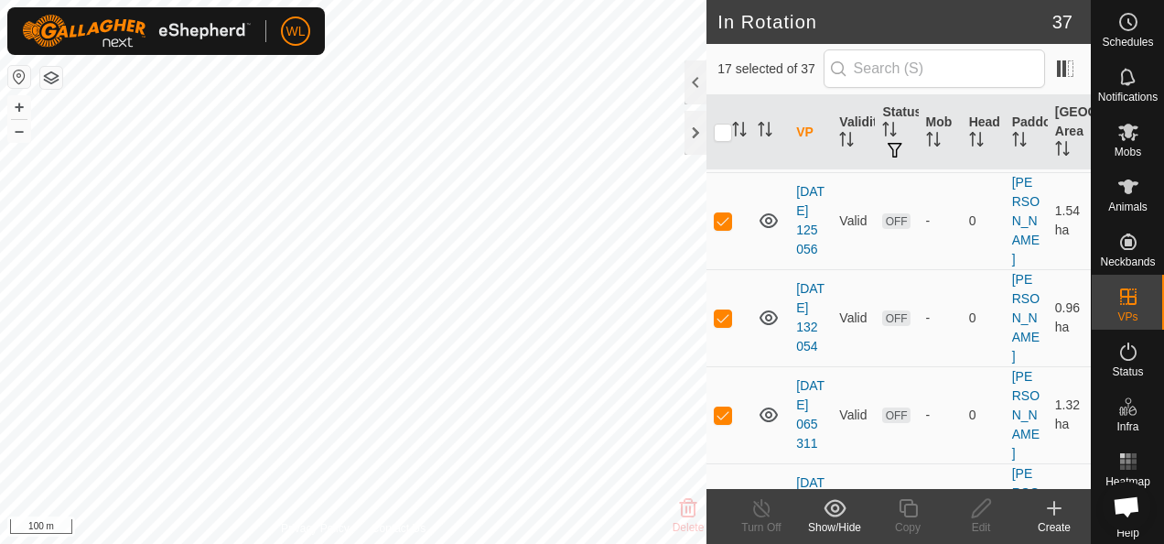
scroll to position [1464, 0]
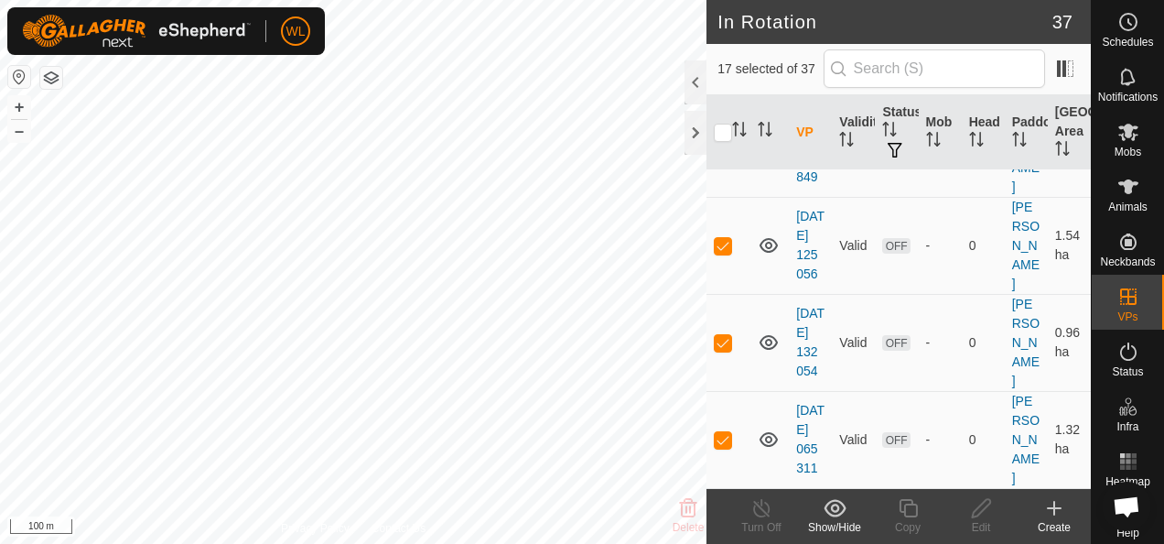
checkbox input "true"
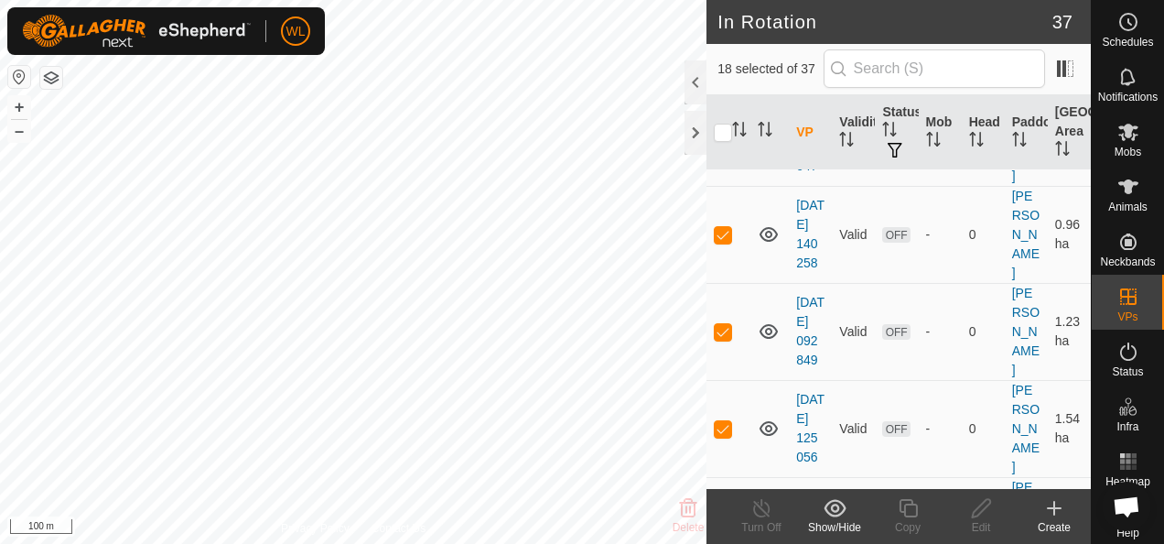
scroll to position [1281, 0]
click at [725, 48] on p-checkbox at bounding box center [723, 40] width 18 height 15
checkbox input "true"
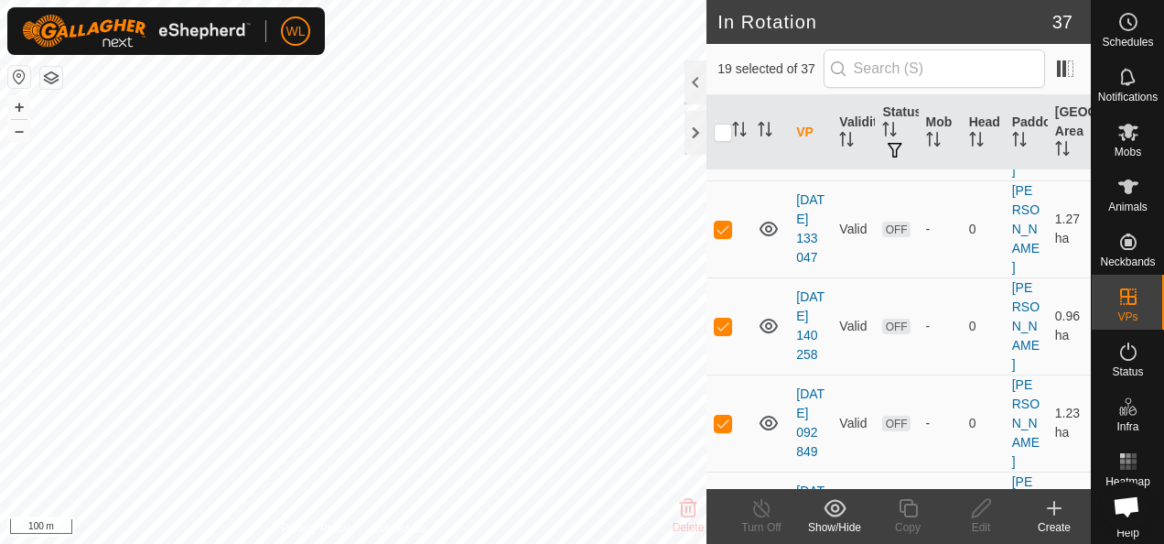
click at [722, 42] on p-checkbox at bounding box center [723, 34] width 18 height 15
checkbox input "true"
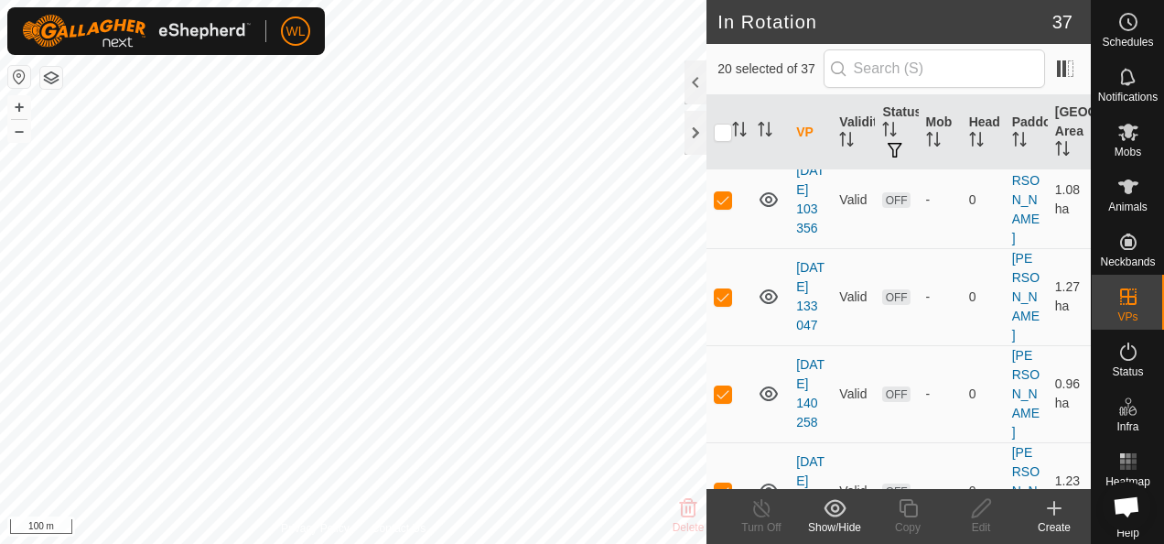
scroll to position [1098, 0]
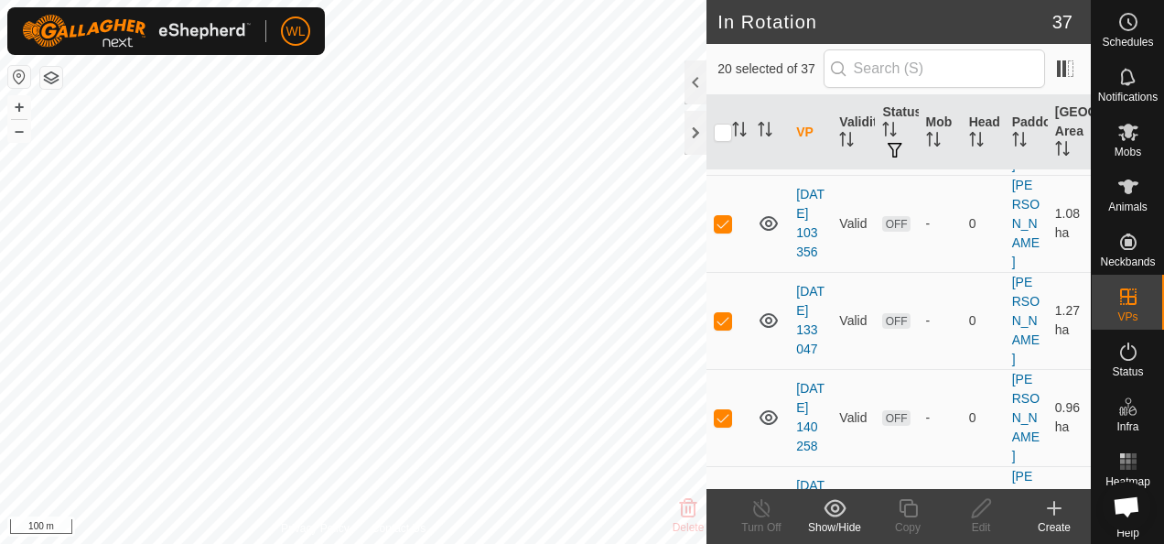
click at [725, 37] on p-checkbox at bounding box center [723, 29] width 18 height 15
checkbox input "true"
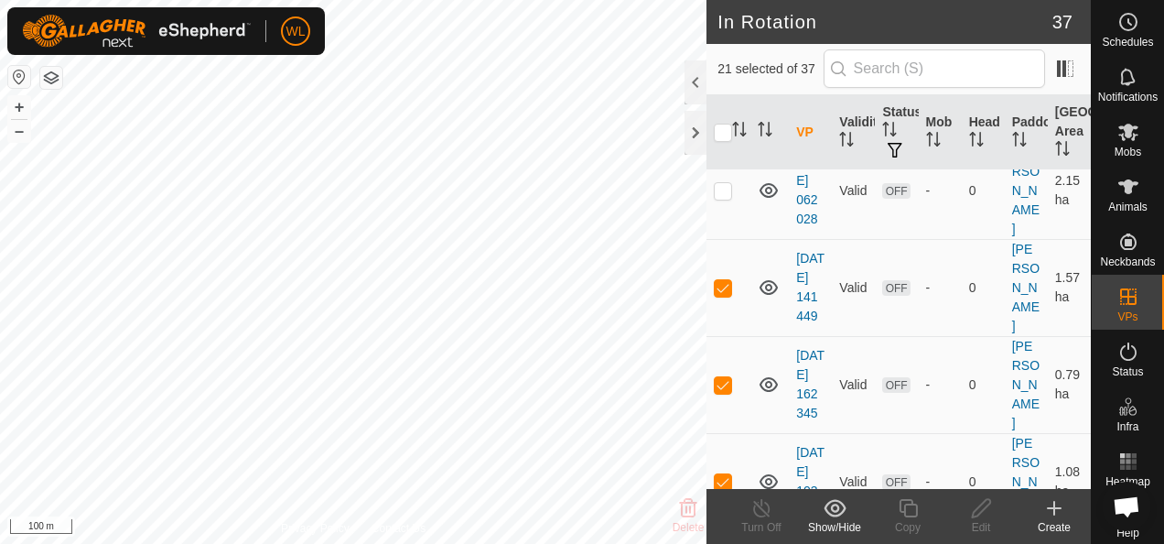
scroll to position [824, 0]
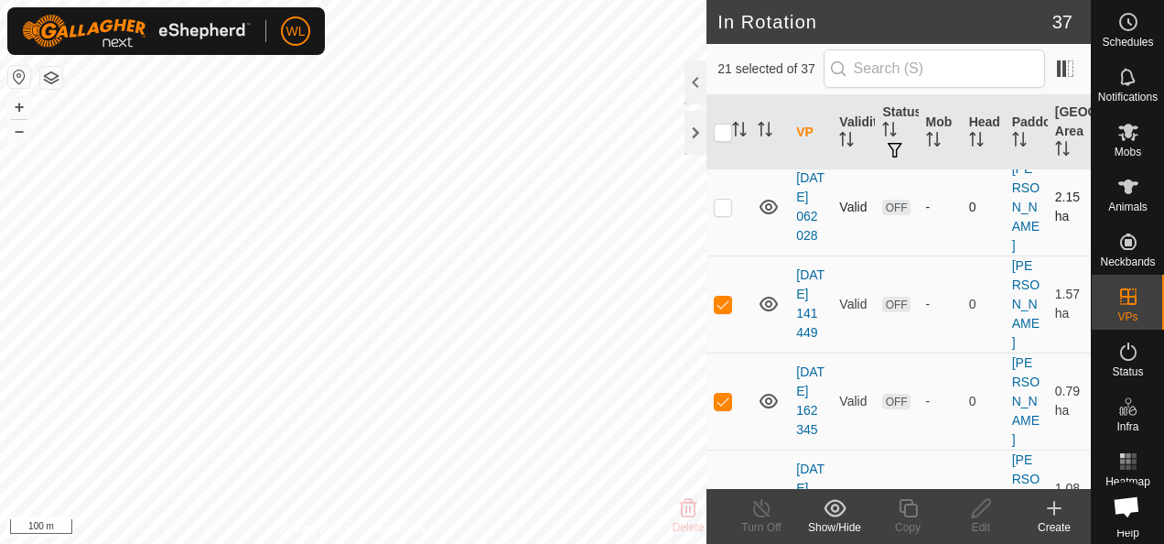
click at [721, 214] on p-checkbox at bounding box center [723, 207] width 18 height 15
checkbox input "true"
click at [725, 117] on p-checkbox at bounding box center [723, 109] width 18 height 15
checkbox input "true"
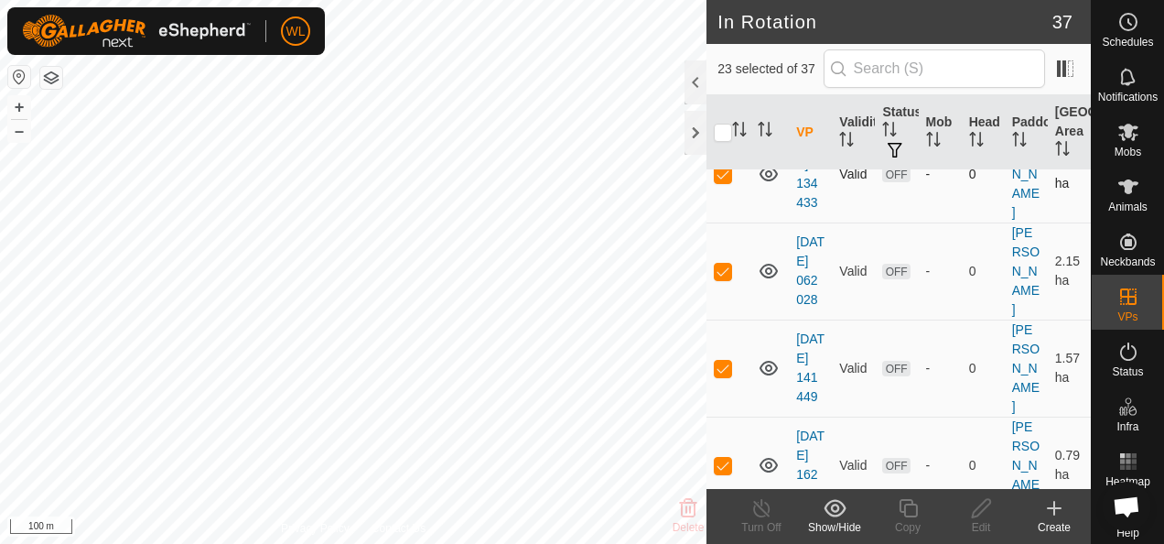
scroll to position [732, 0]
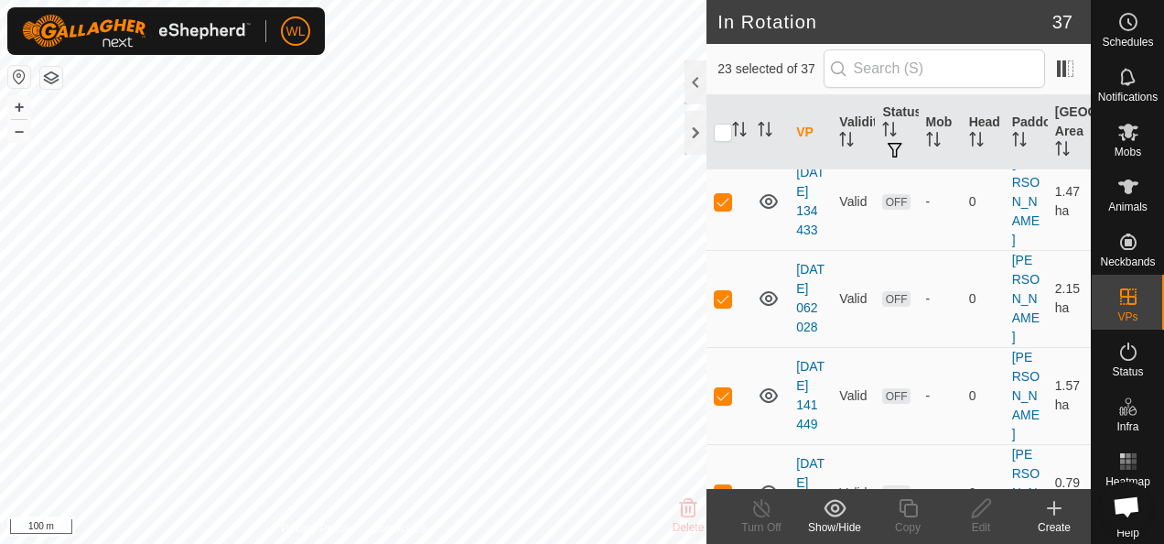
click at [722, 112] on p-checkbox at bounding box center [723, 104] width 18 height 15
checkbox input "false"
drag, startPoint x: 701, startPoint y: 97, endPoint x: 709, endPoint y: 132, distance: 35.7
click at [701, 97] on div at bounding box center [696, 82] width 22 height 44
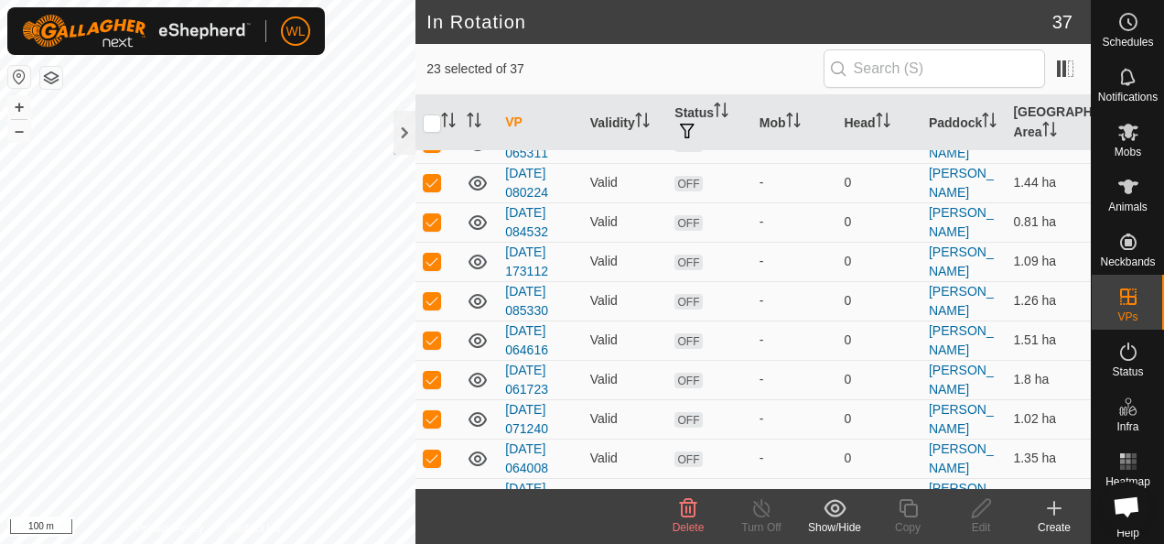
scroll to position [290, 0]
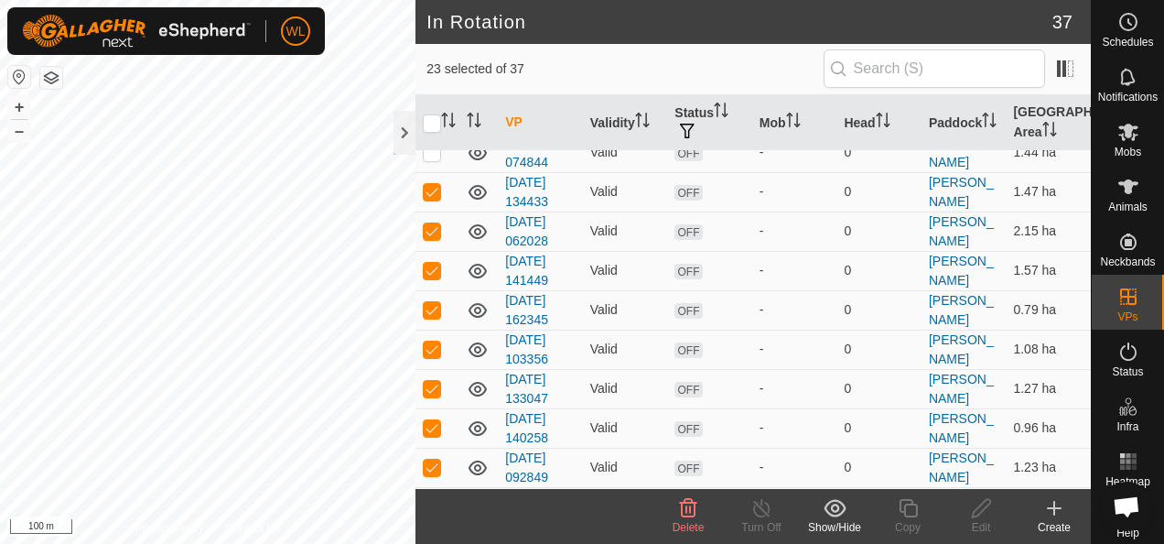
click at [697, 508] on icon at bounding box center [688, 508] width 22 height 22
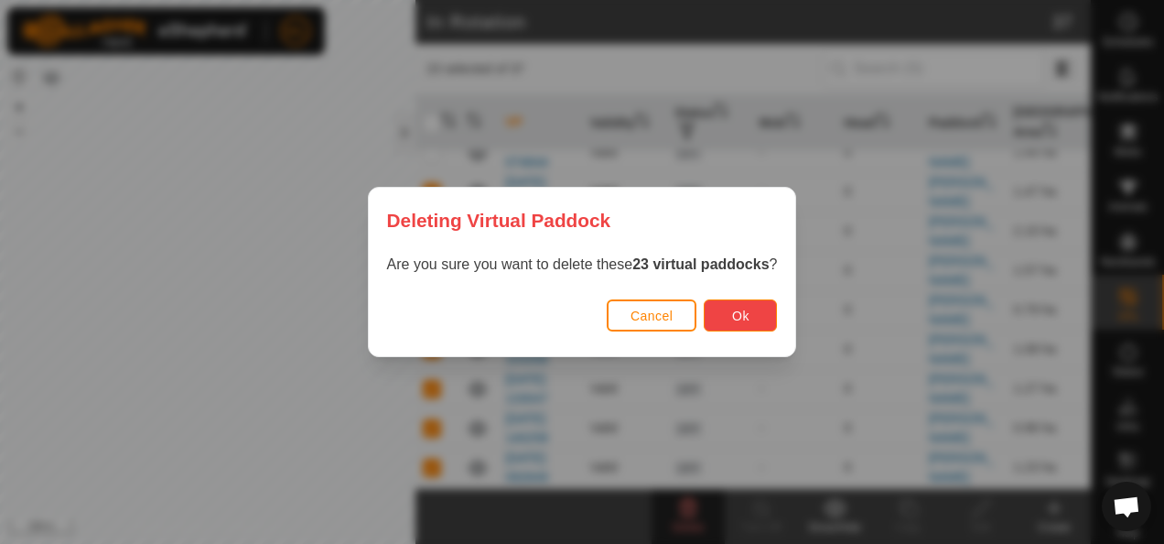
click at [706, 313] on button "Ok" at bounding box center [740, 315] width 73 height 32
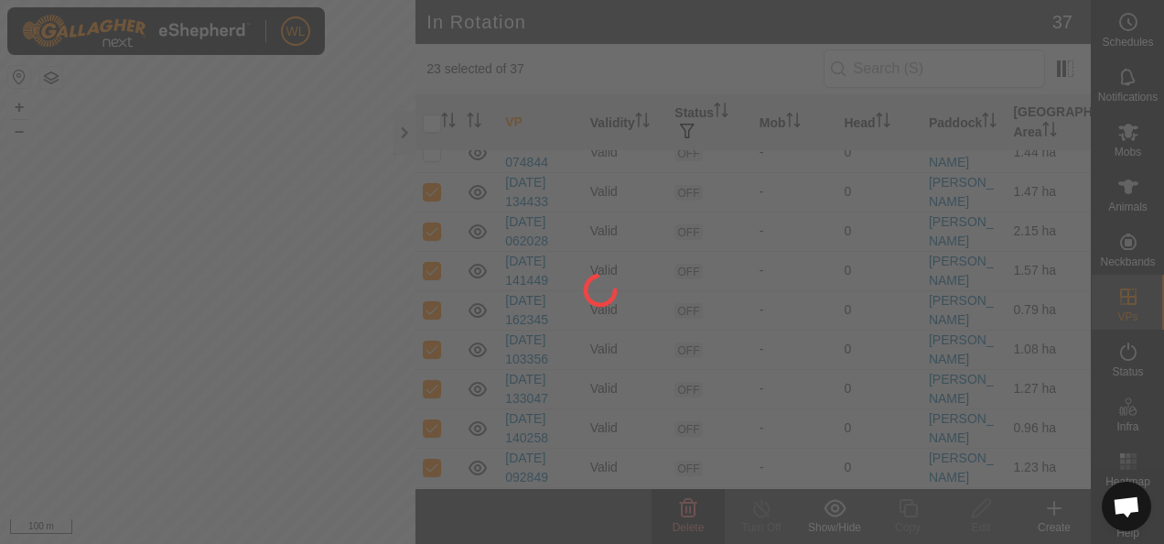
checkbox input "false"
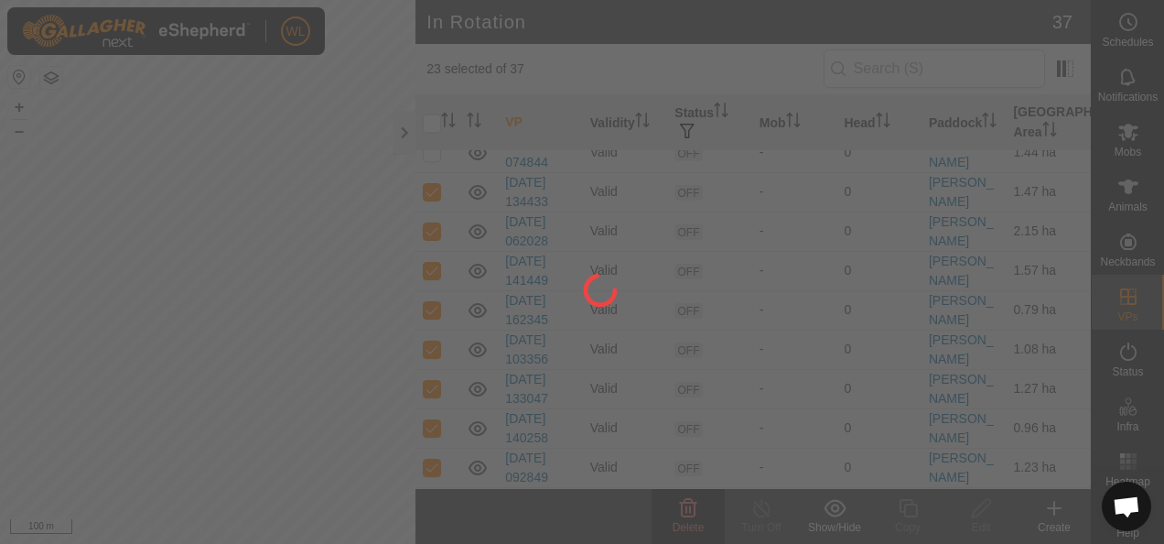
checkbox input "false"
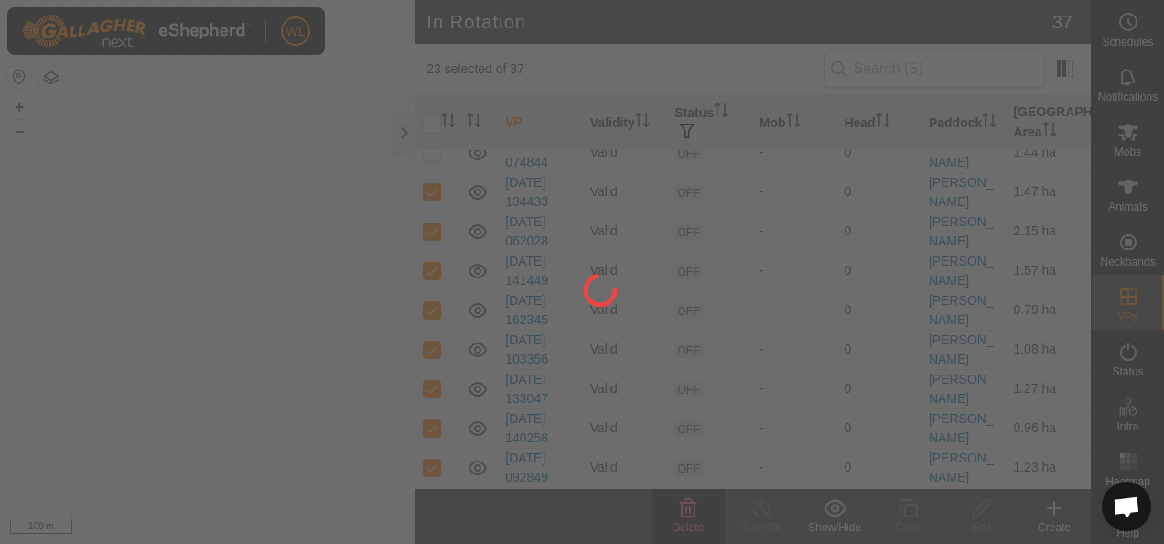
checkbox input "false"
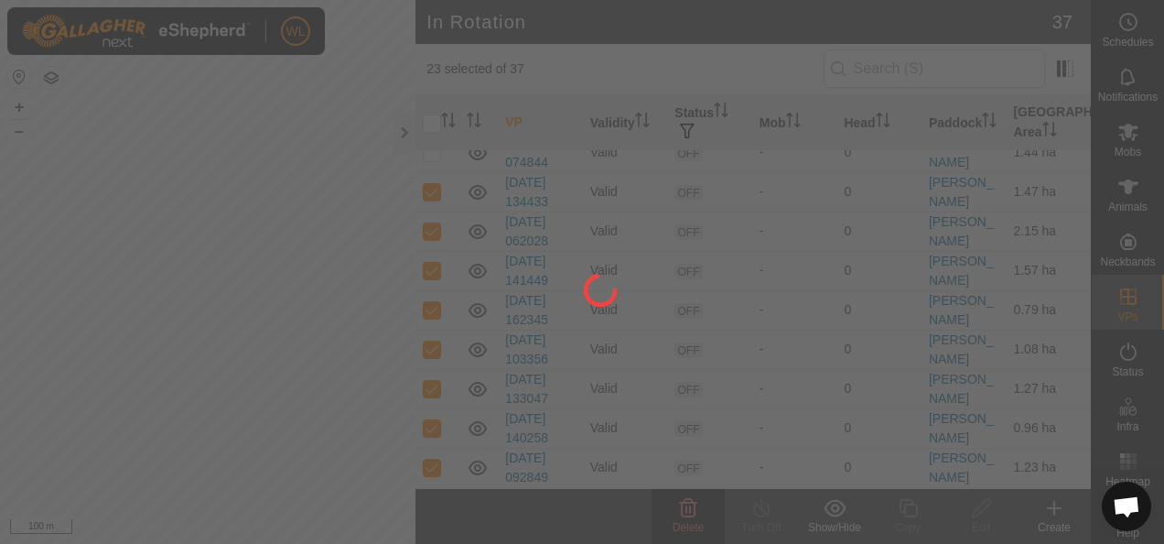
checkbox input "false"
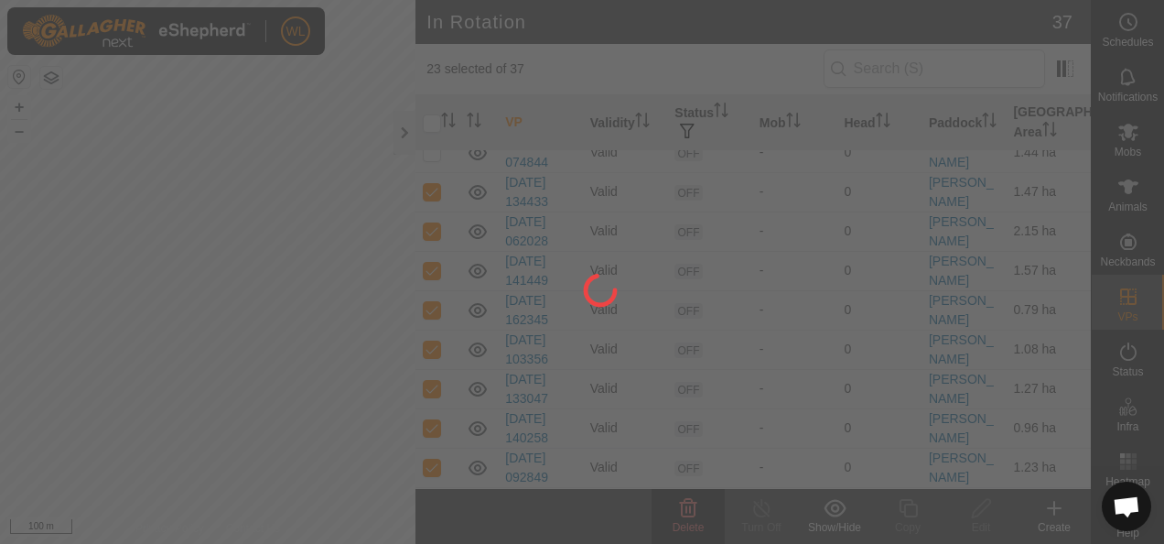
checkbox input "false"
